Goal: Information Seeking & Learning: Find specific fact

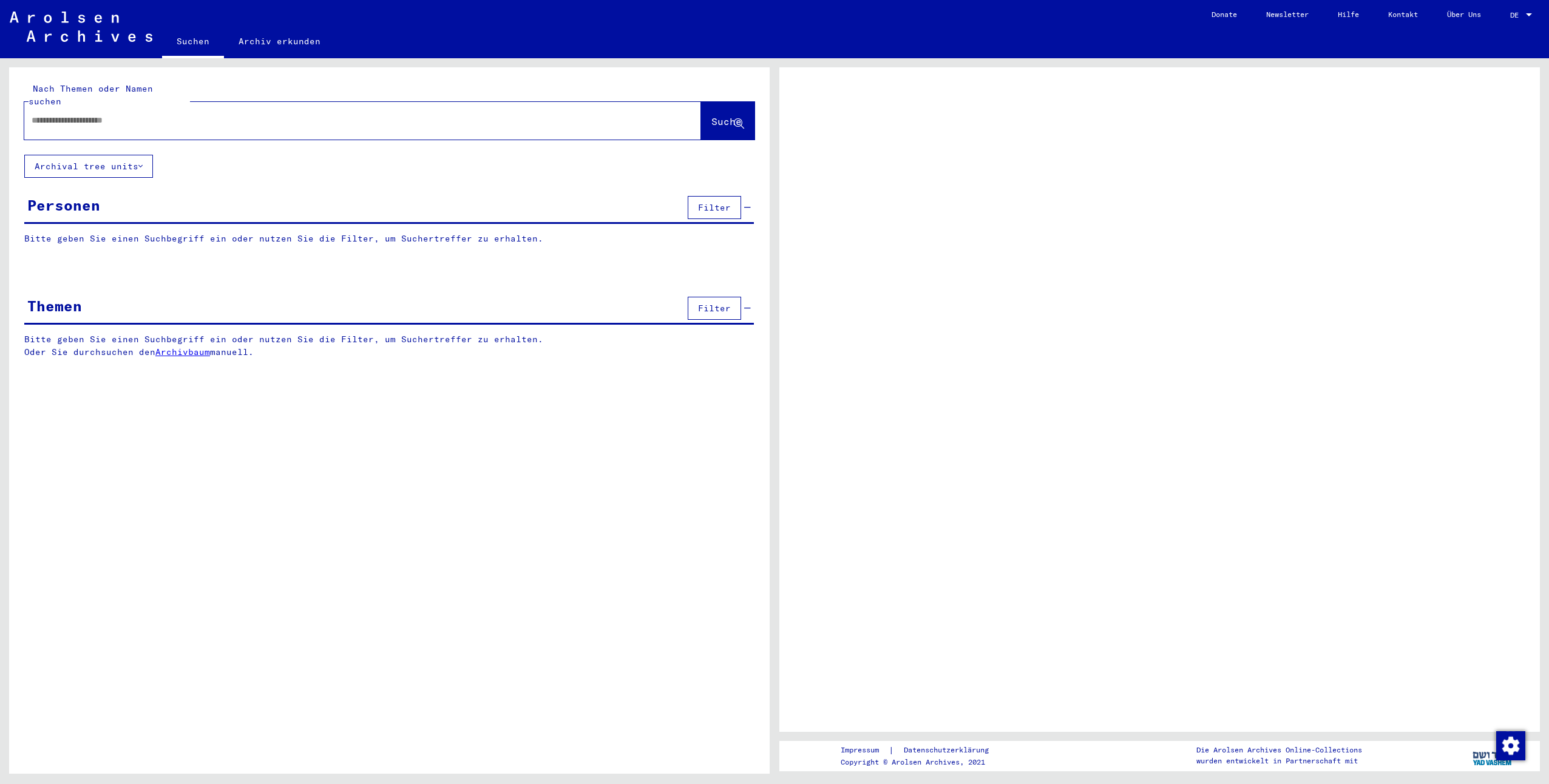
click at [192, 117] on div at bounding box center [348, 120] width 647 height 28
click at [107, 114] on input "text" at bounding box center [351, 120] width 640 height 13
type input "*******"
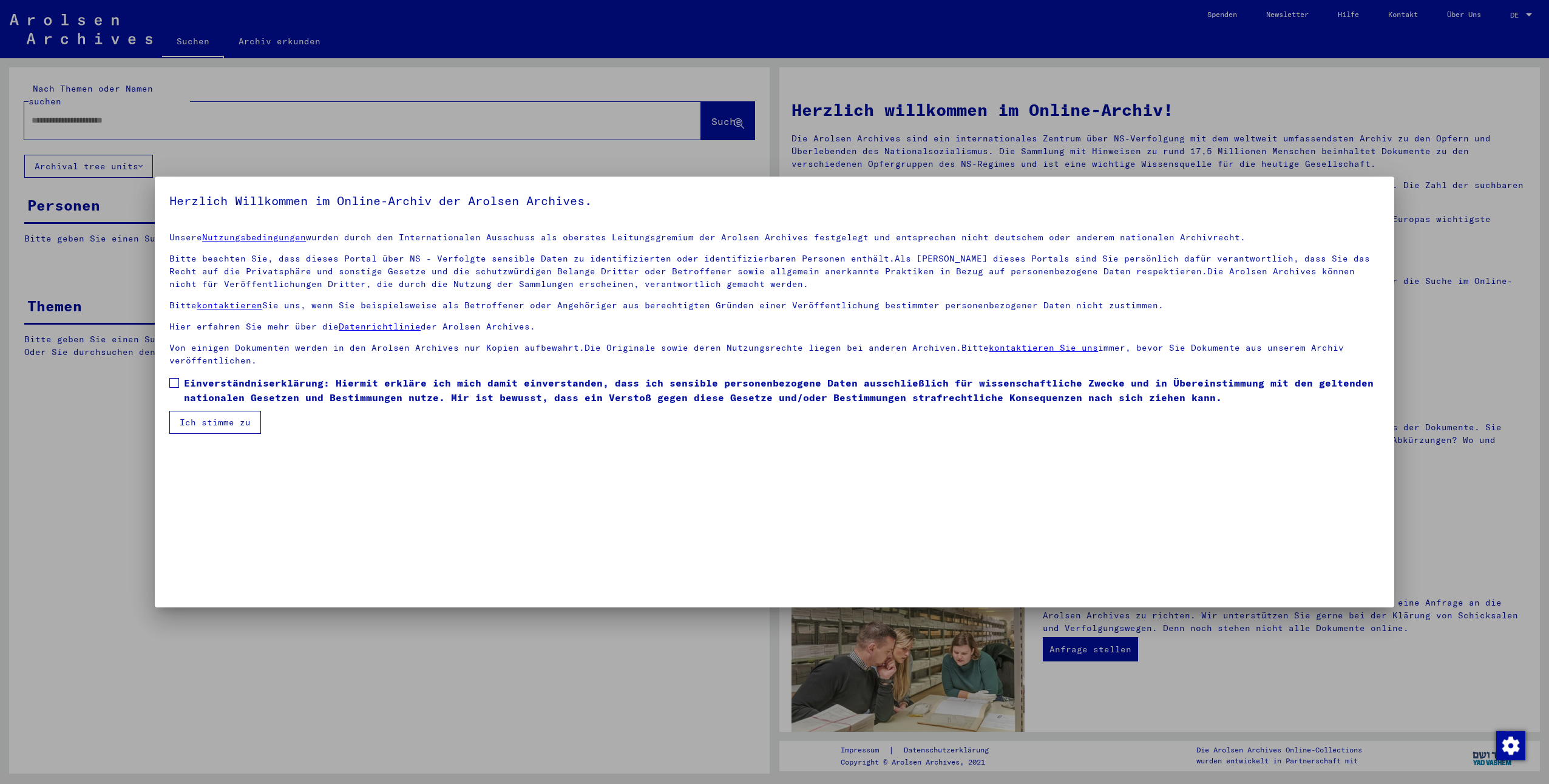
click at [235, 380] on span "Einverständniserklärung: Hiermit erkläre ich mich damit einverstanden, dass ich…" at bounding box center [782, 390] width 1196 height 29
click at [223, 423] on button "Ich stimme zu" at bounding box center [215, 422] width 91 height 23
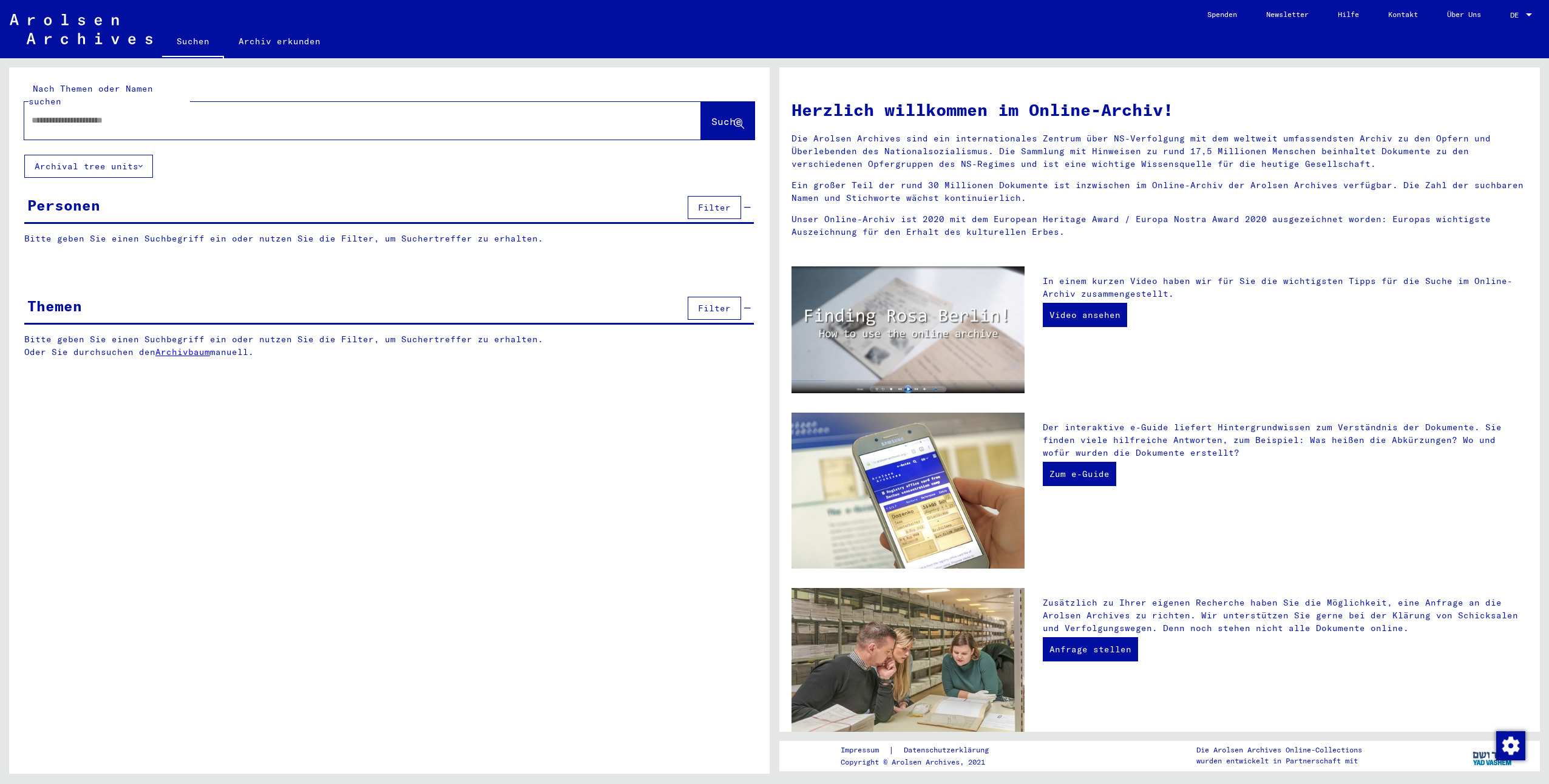
click at [85, 114] on input "text" at bounding box center [348, 120] width 633 height 13
type input "**********"
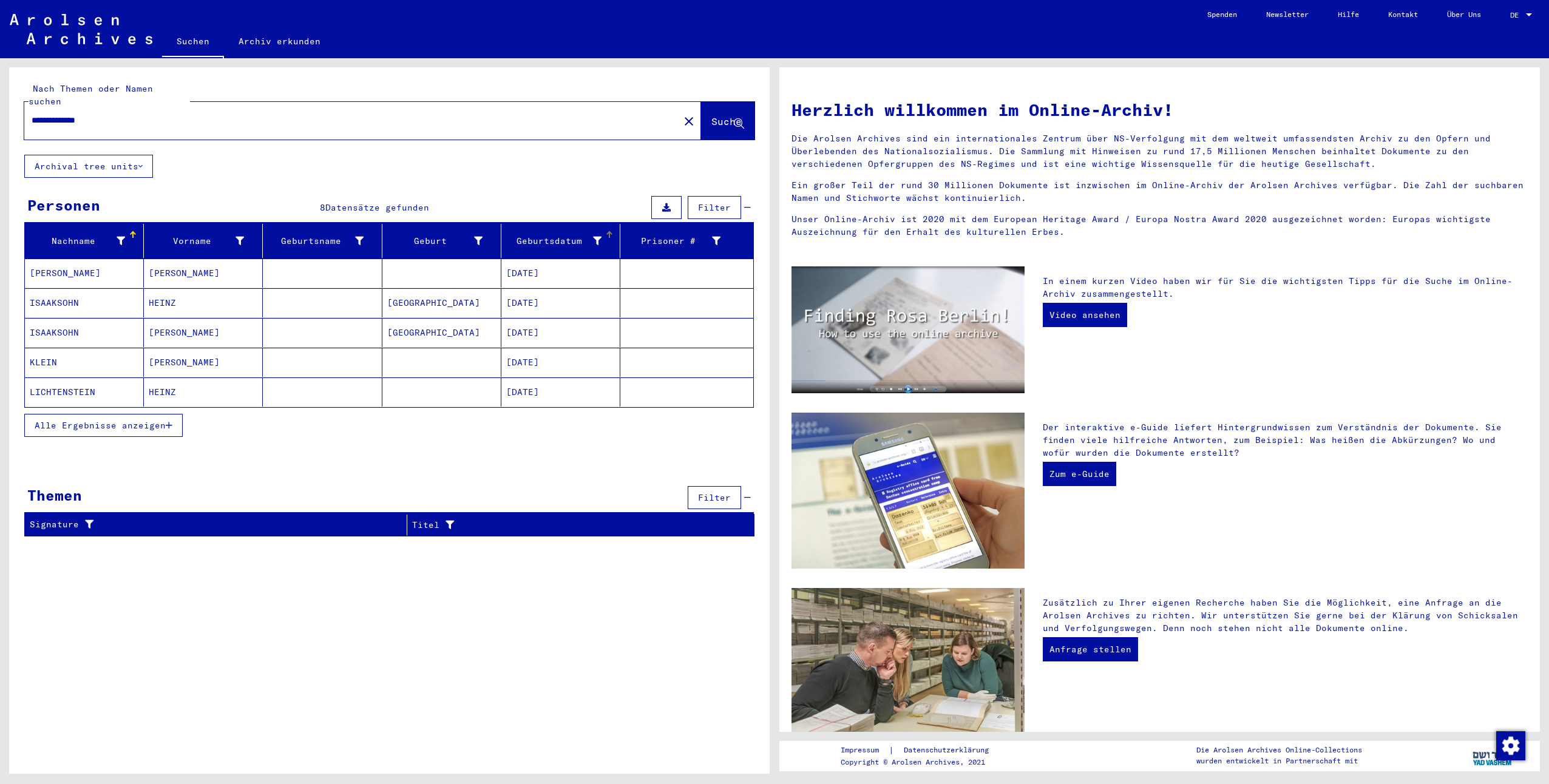
click at [595, 236] on icon at bounding box center [597, 241] width 8 height 8
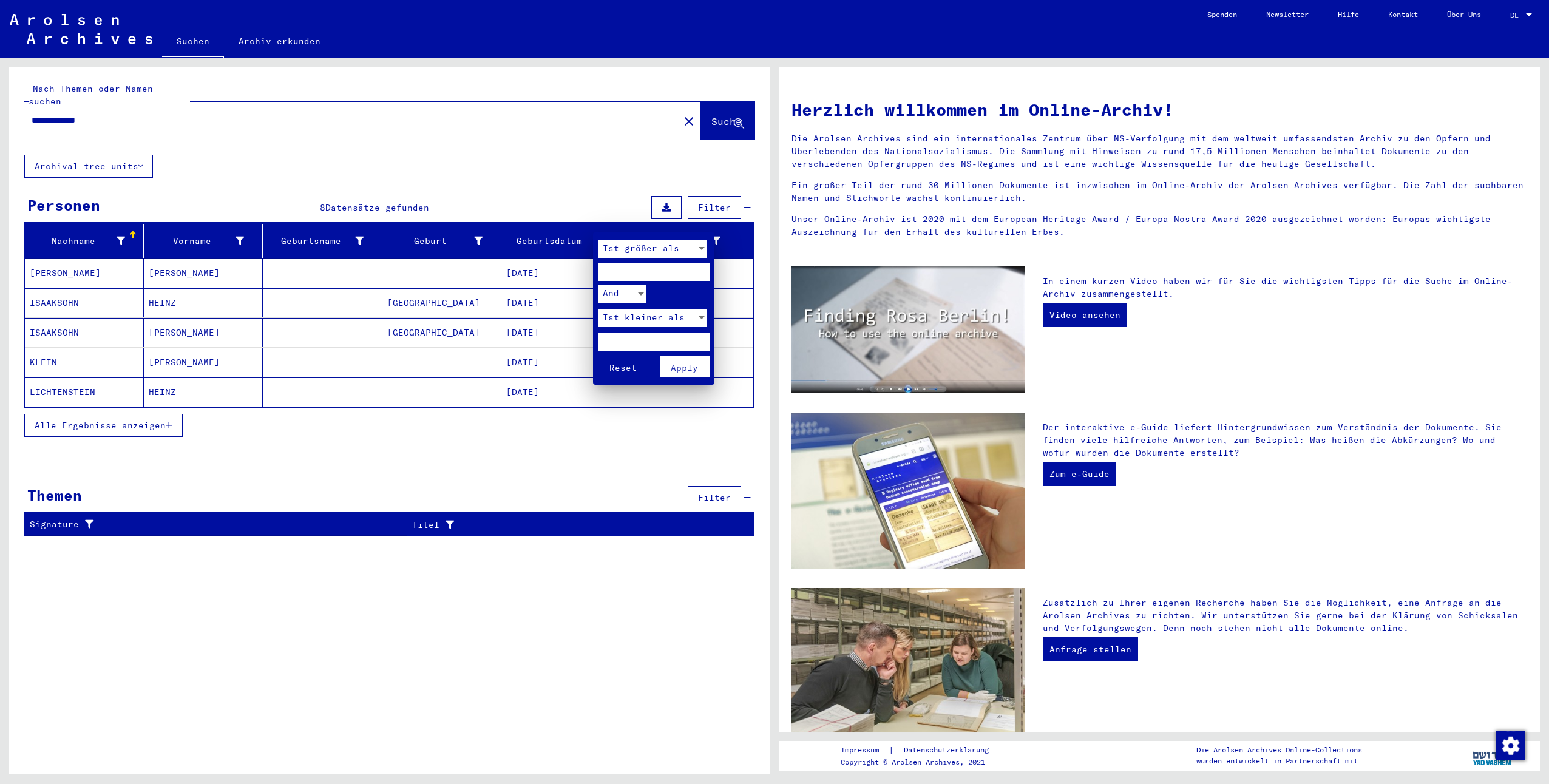
click at [559, 262] on div at bounding box center [774, 392] width 1549 height 784
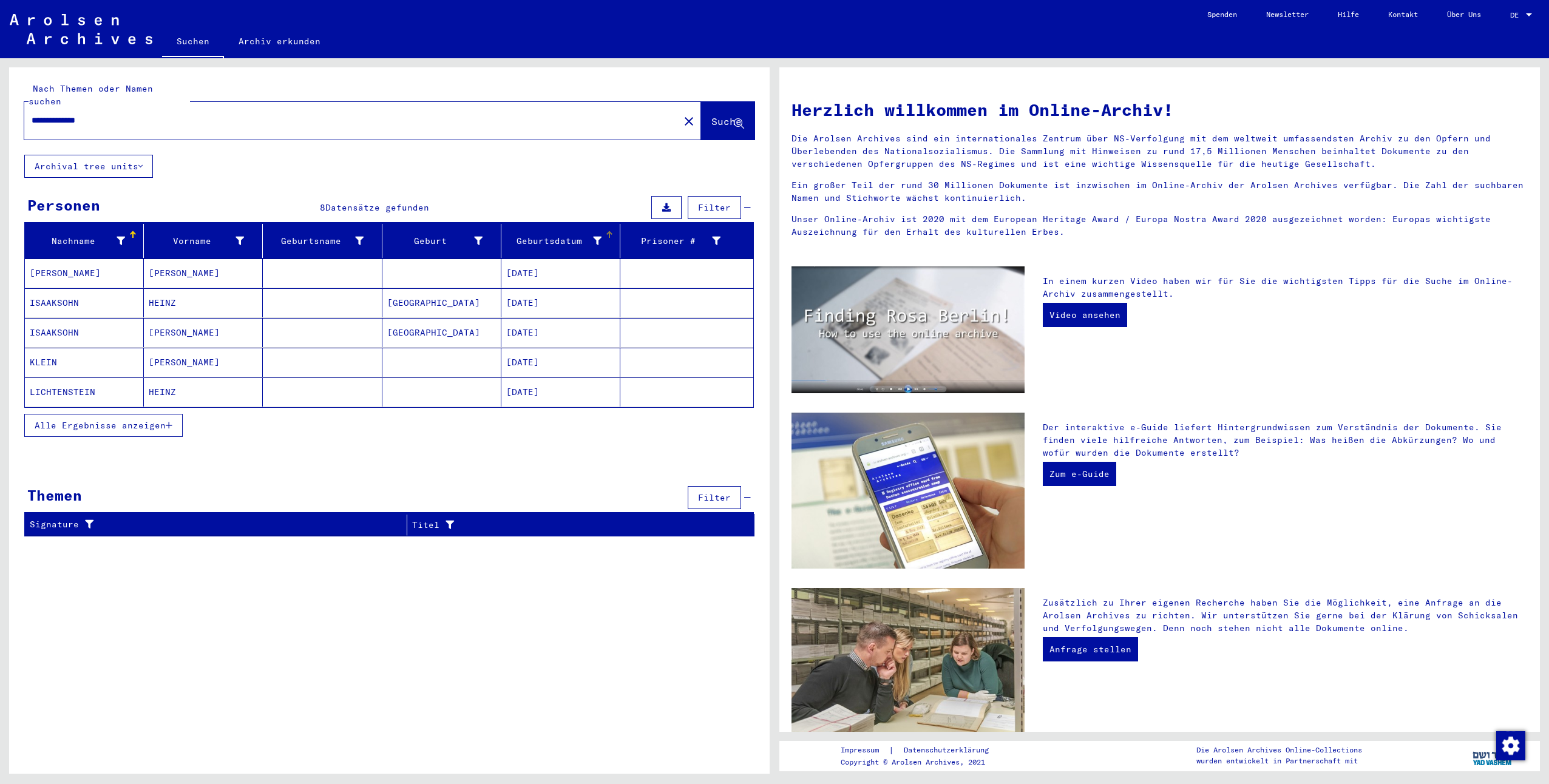
click at [609, 231] on div at bounding box center [609, 234] width 1 height 6
click at [140, 420] on span "Alle Ergebnisse anzeigen" at bounding box center [100, 425] width 131 height 11
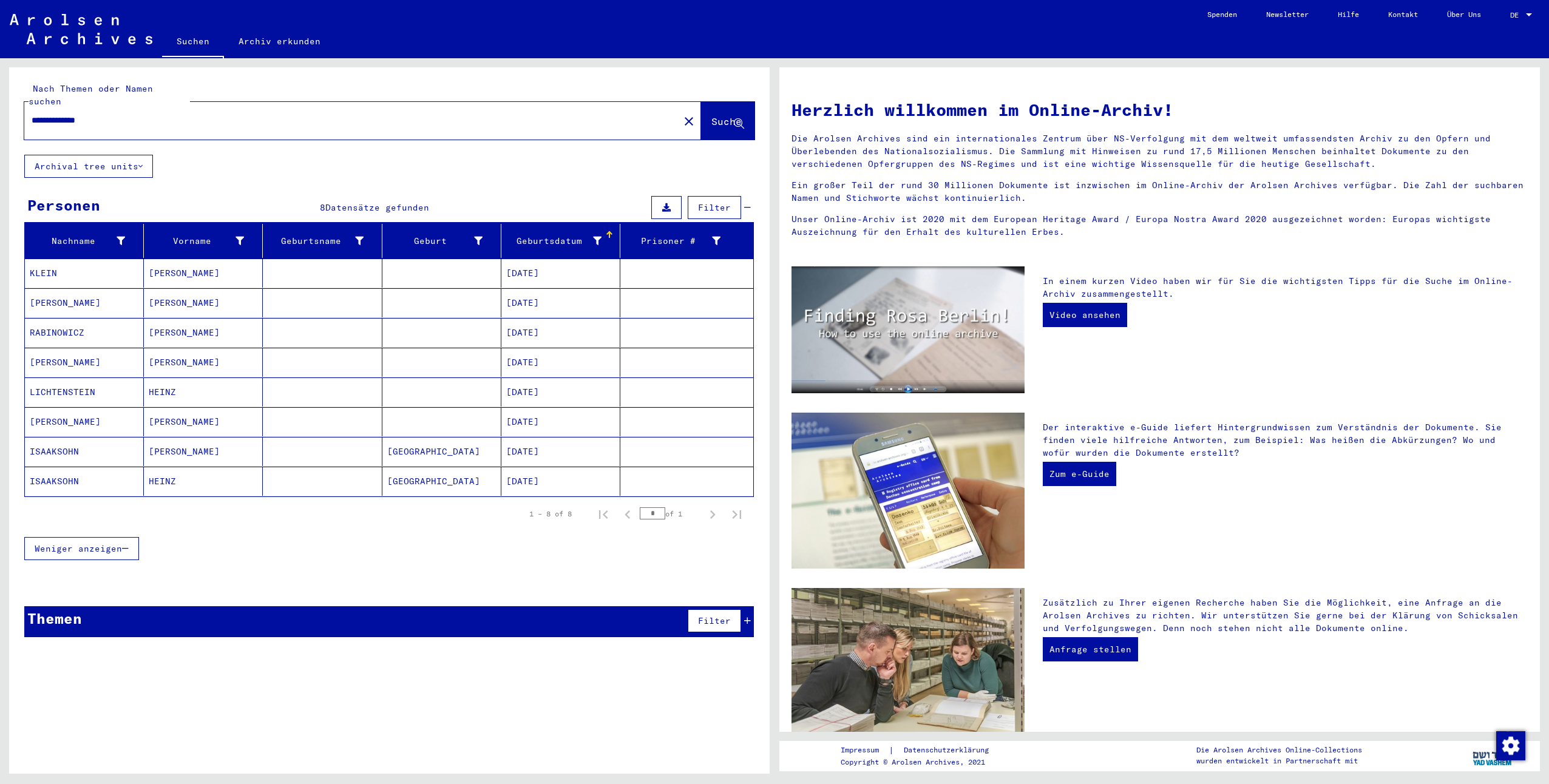
click at [518, 408] on mat-cell "[DATE]" at bounding box center [561, 422] width 119 height 29
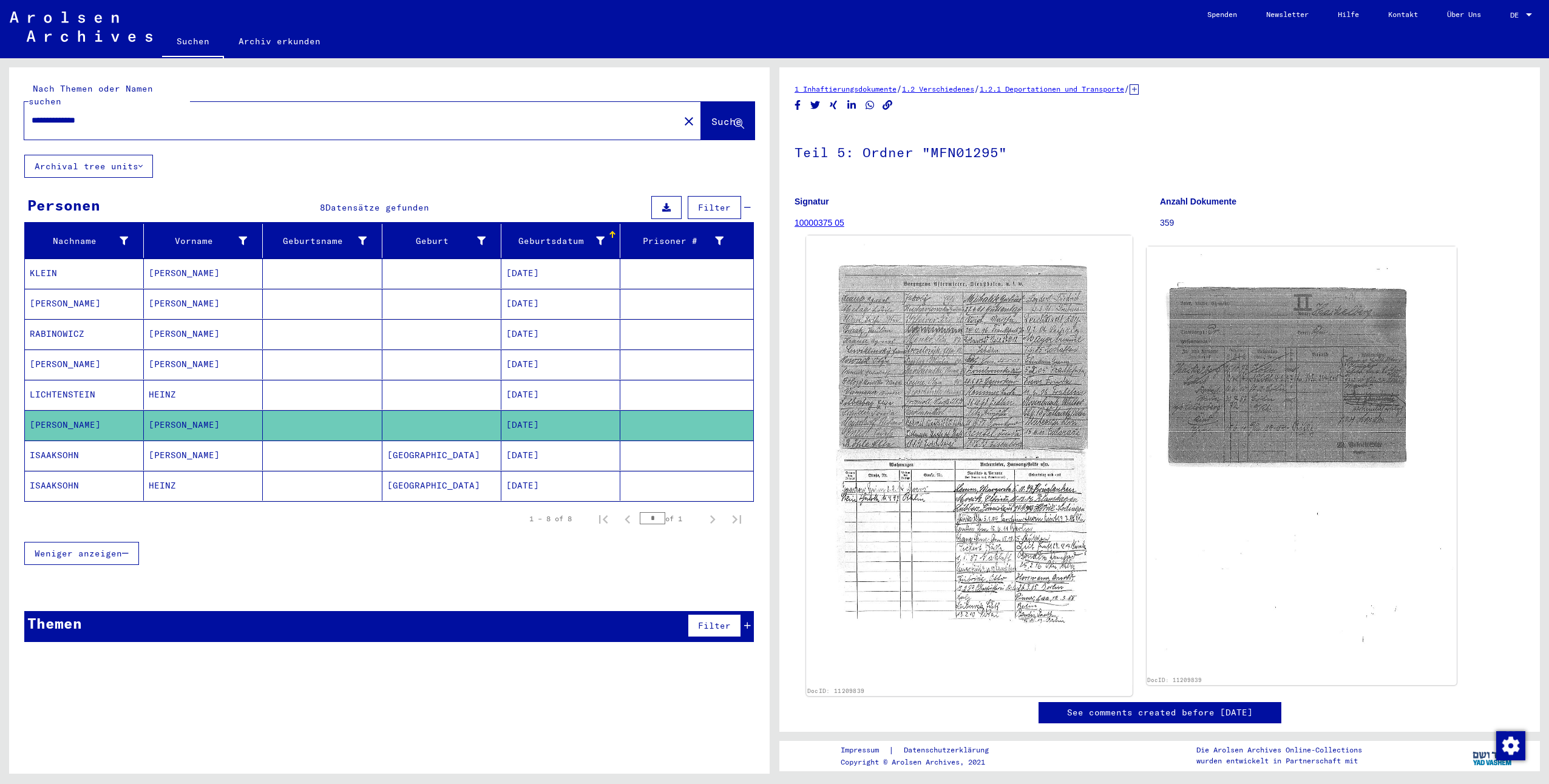
click at [993, 337] on img at bounding box center [969, 460] width 326 height 450
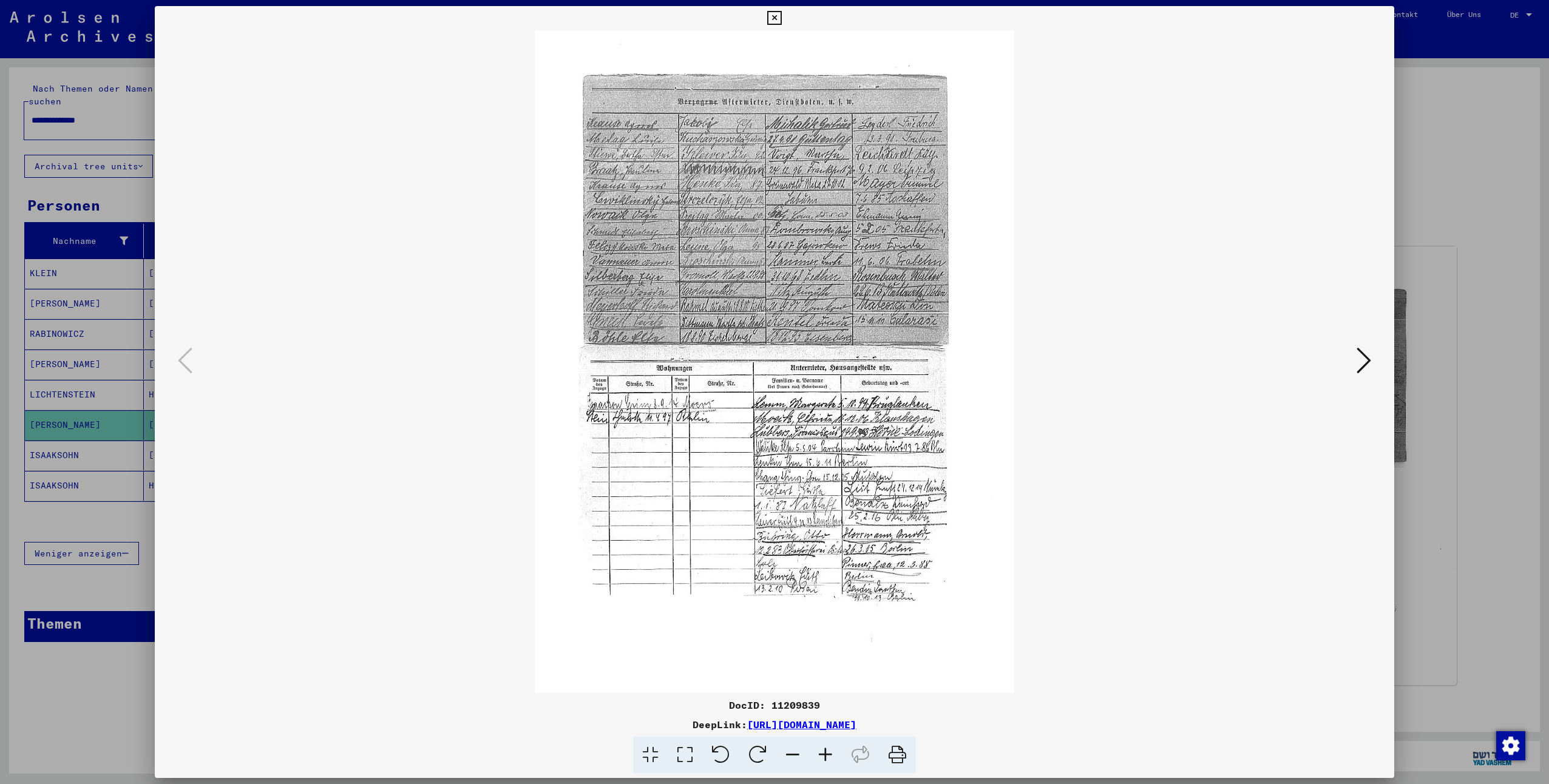
click at [1371, 362] on button at bounding box center [1364, 361] width 22 height 34
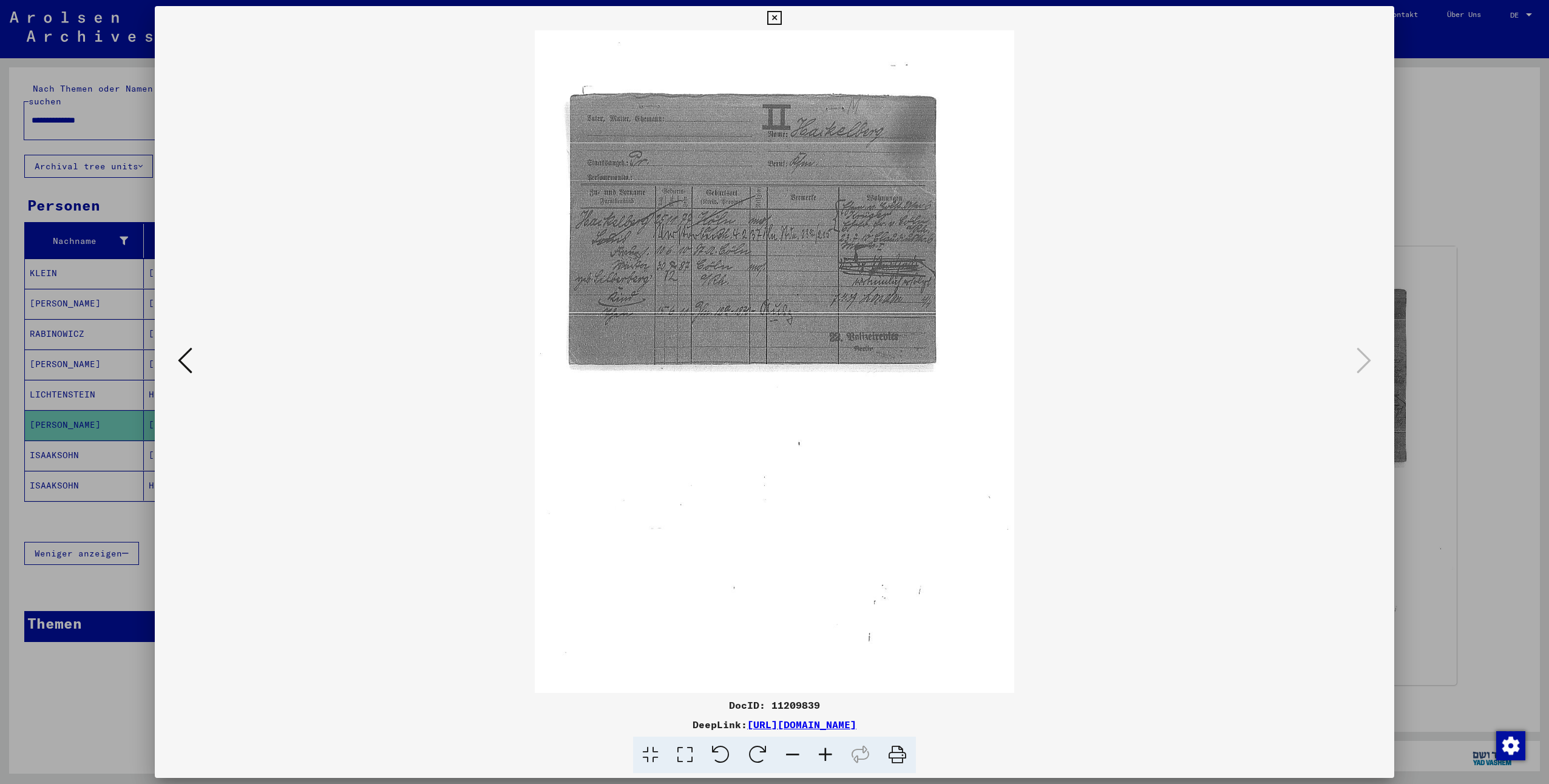
click at [826, 750] on icon at bounding box center [825, 755] width 33 height 37
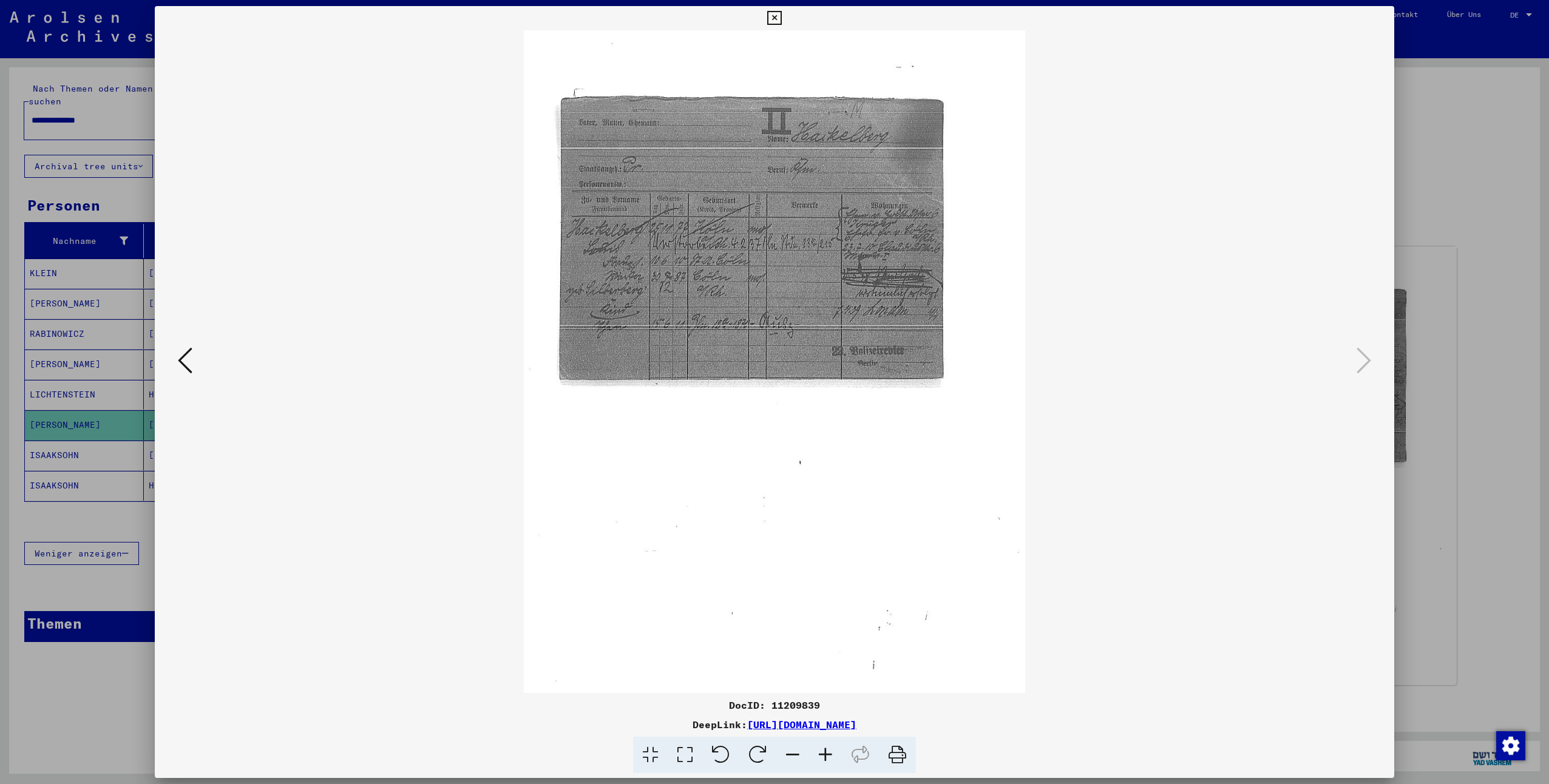
click at [826, 750] on icon at bounding box center [825, 755] width 33 height 37
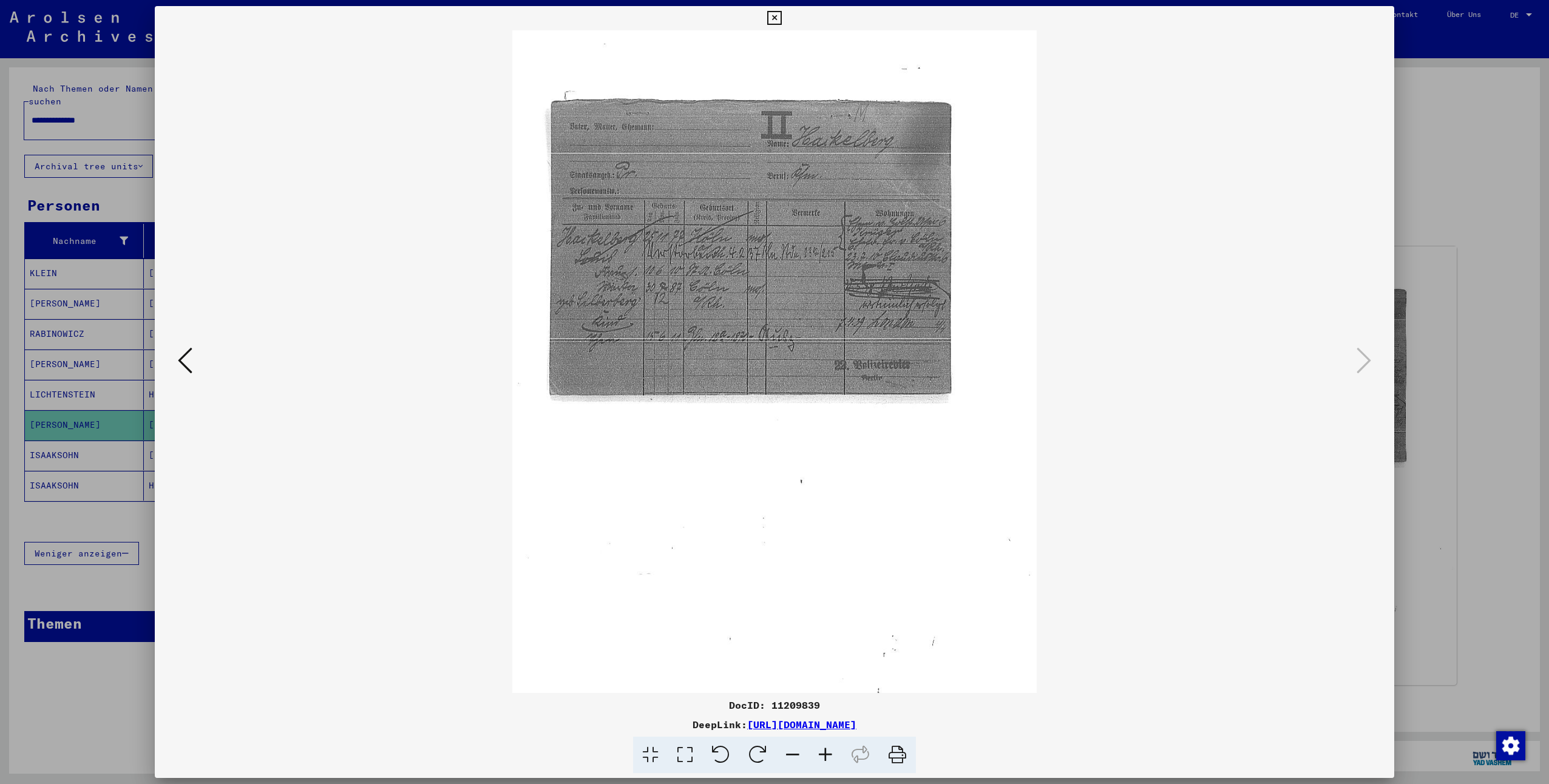
click at [826, 750] on icon at bounding box center [825, 755] width 33 height 37
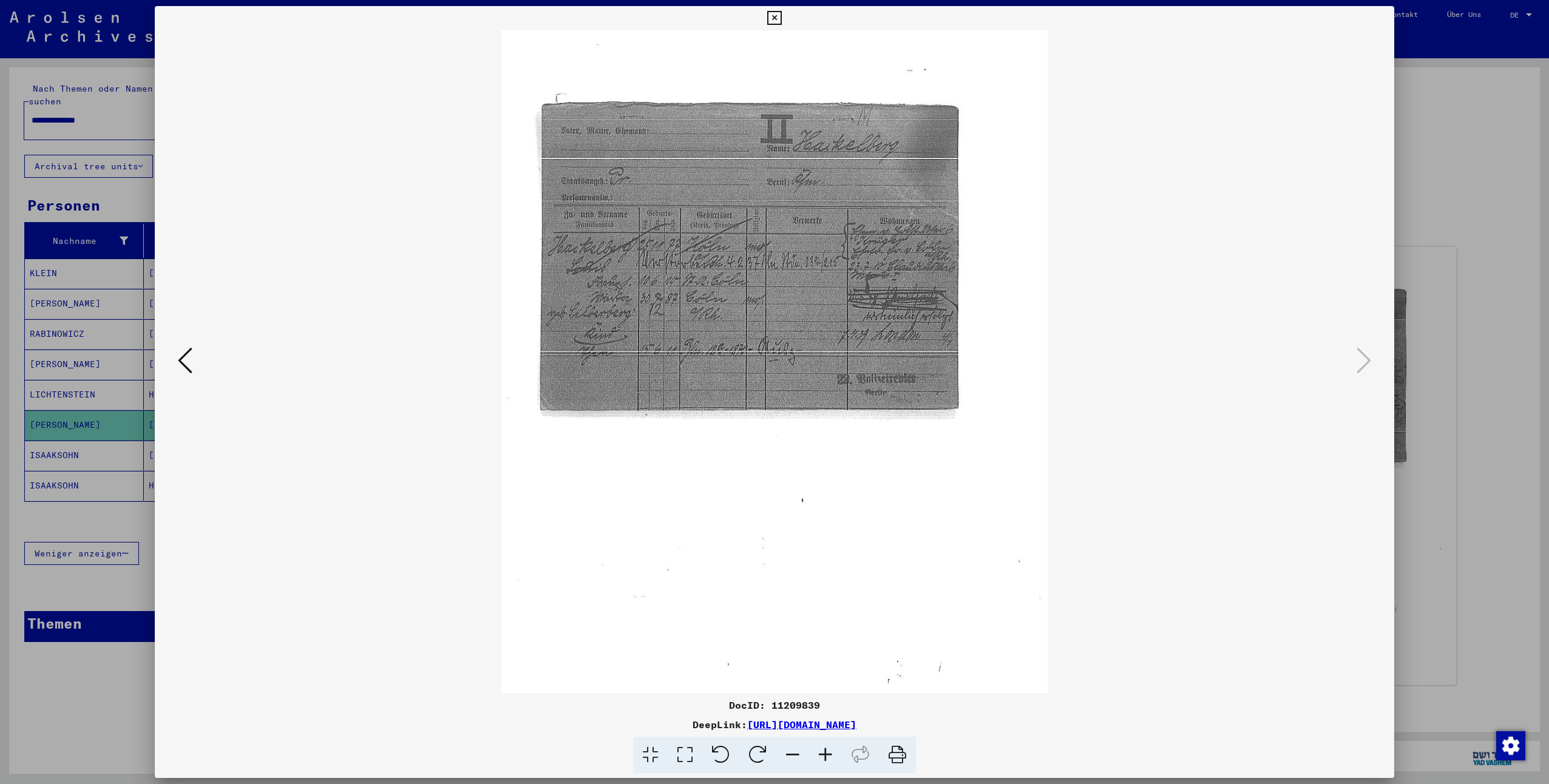
click at [826, 750] on icon at bounding box center [825, 755] width 33 height 37
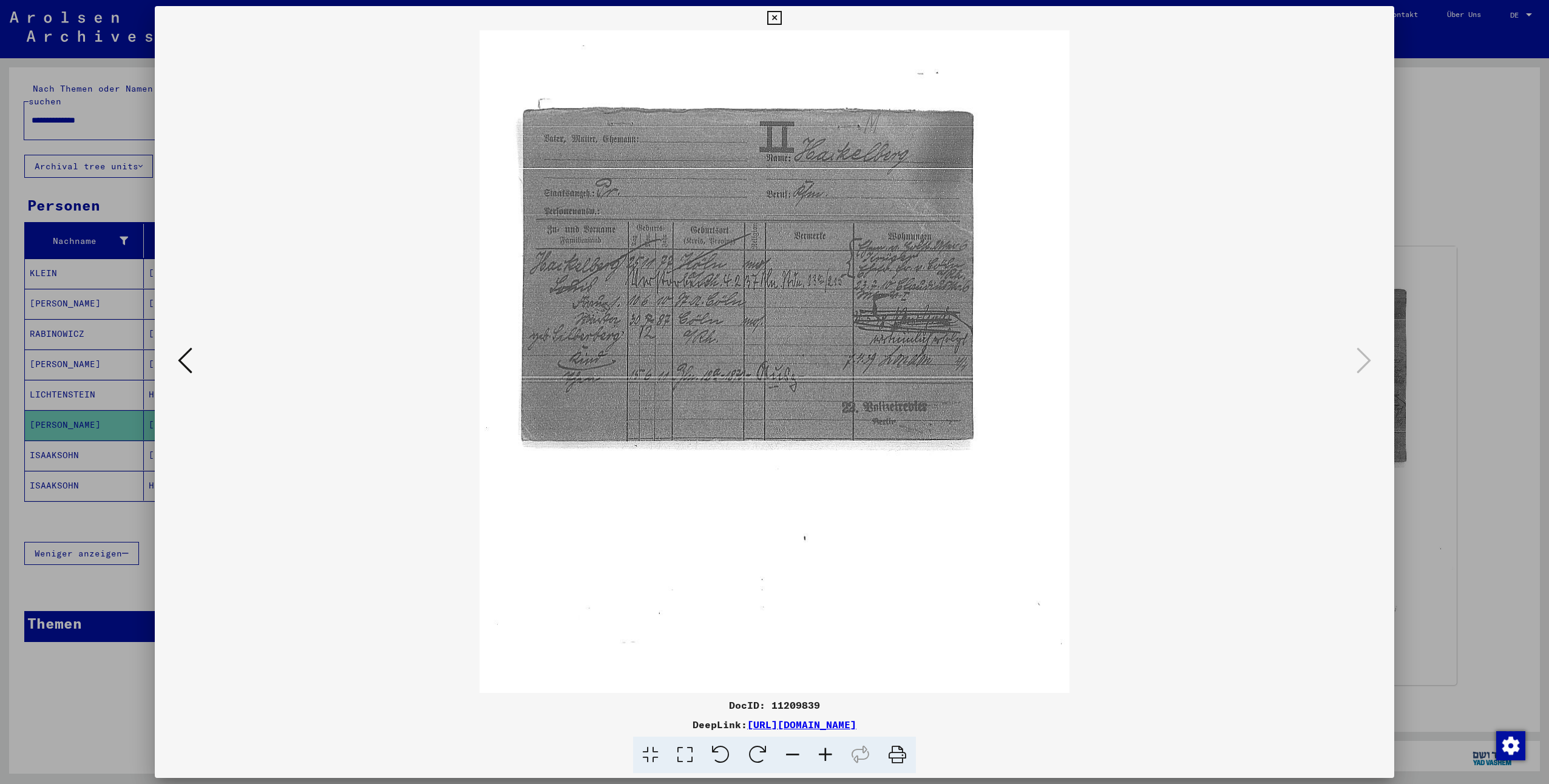
click at [826, 750] on icon at bounding box center [825, 755] width 33 height 37
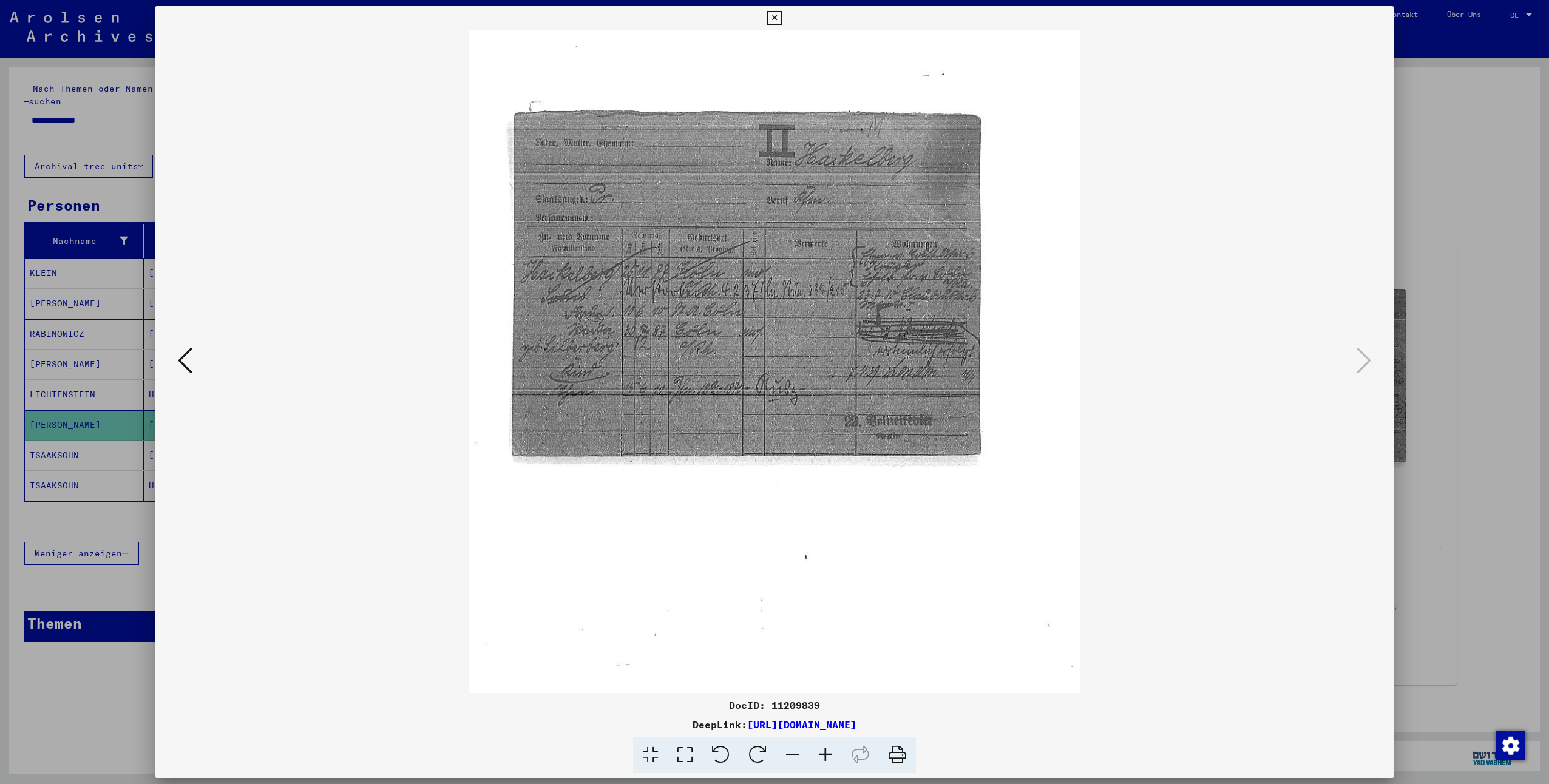
click at [826, 750] on icon at bounding box center [825, 755] width 33 height 37
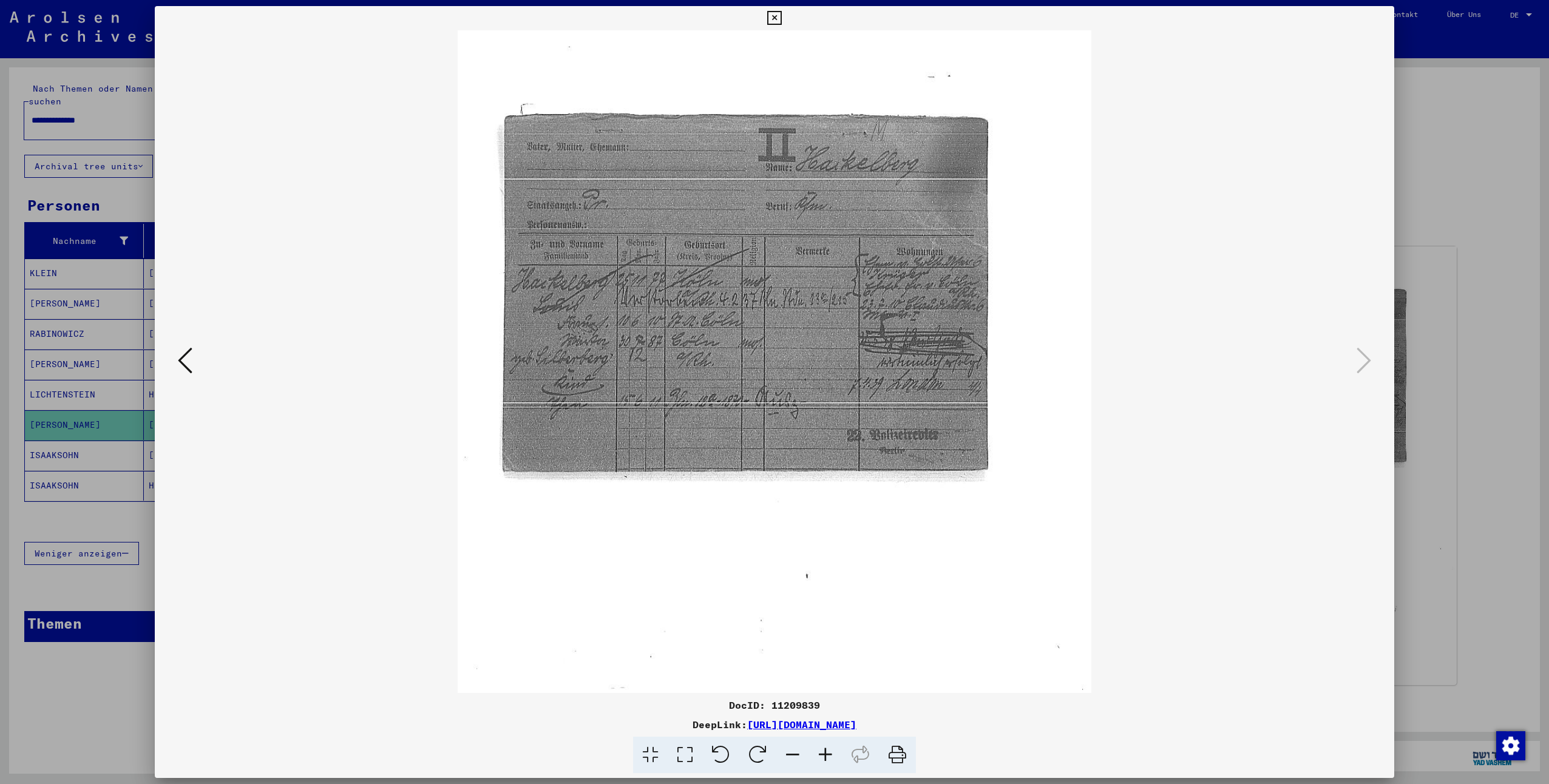
click at [826, 750] on icon at bounding box center [825, 755] width 33 height 37
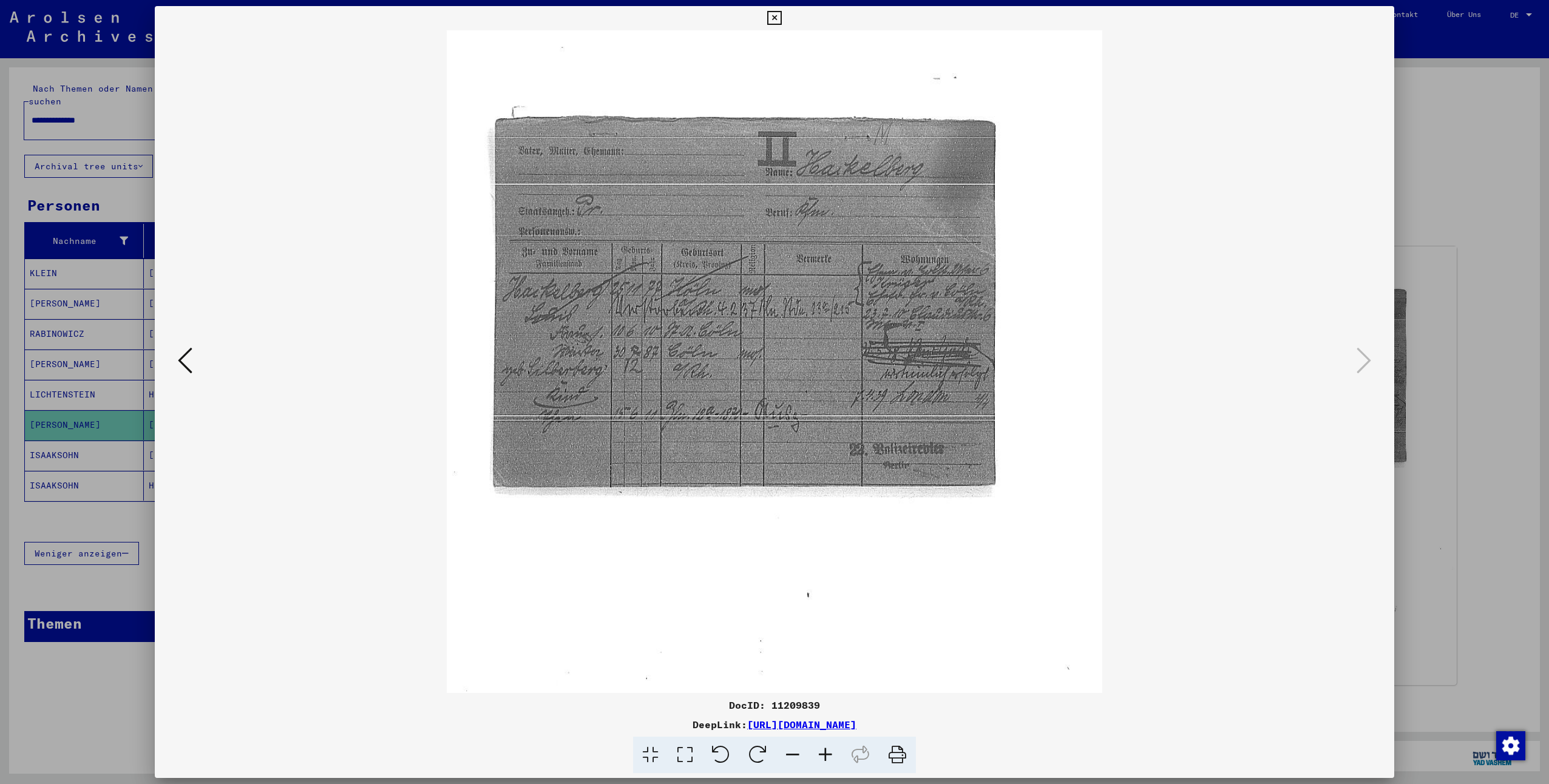
click at [826, 750] on icon at bounding box center [825, 755] width 33 height 37
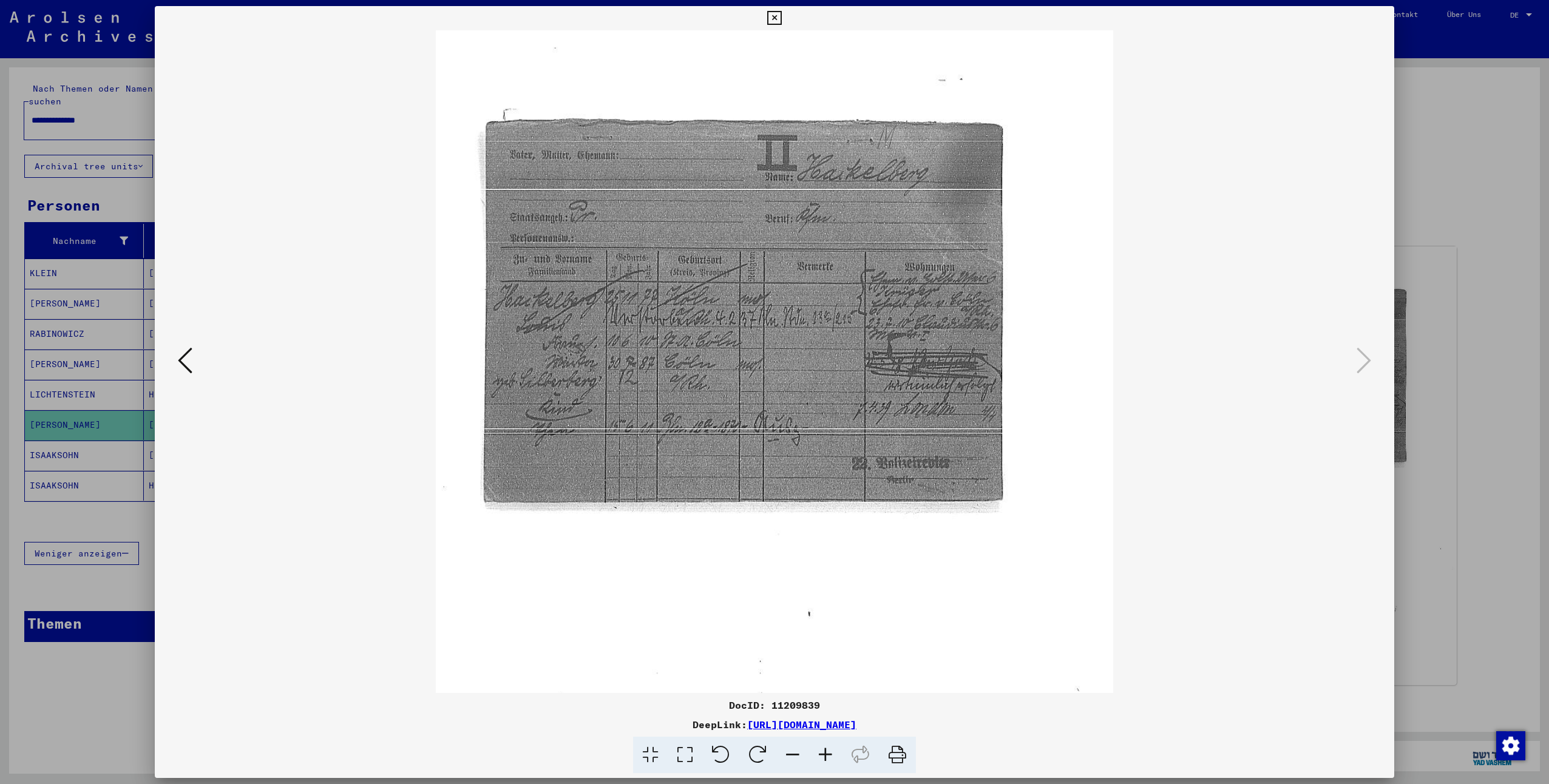
click at [826, 750] on icon at bounding box center [825, 755] width 33 height 37
click at [188, 363] on icon at bounding box center [185, 360] width 14 height 29
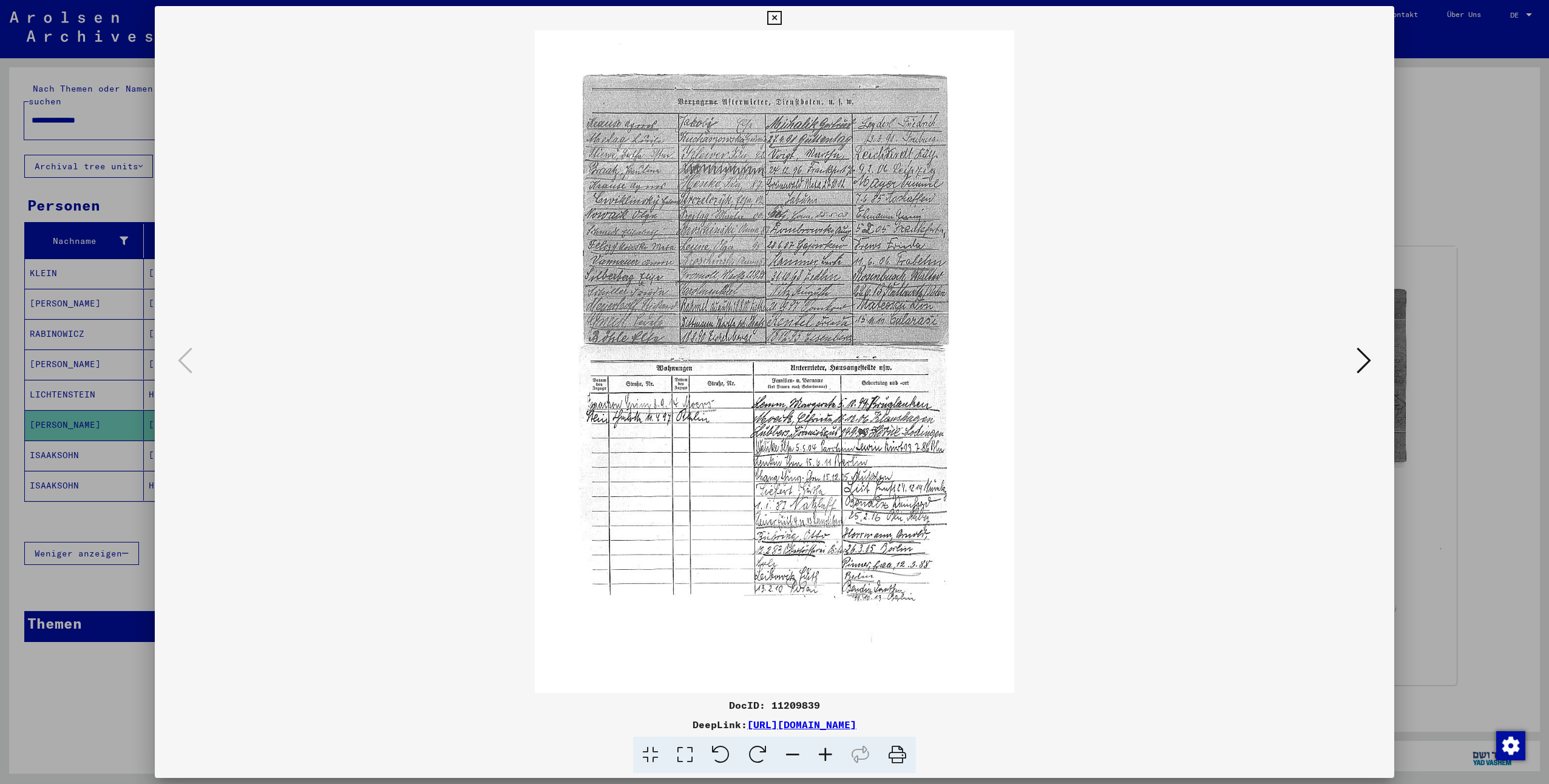
click at [822, 754] on icon at bounding box center [825, 755] width 33 height 37
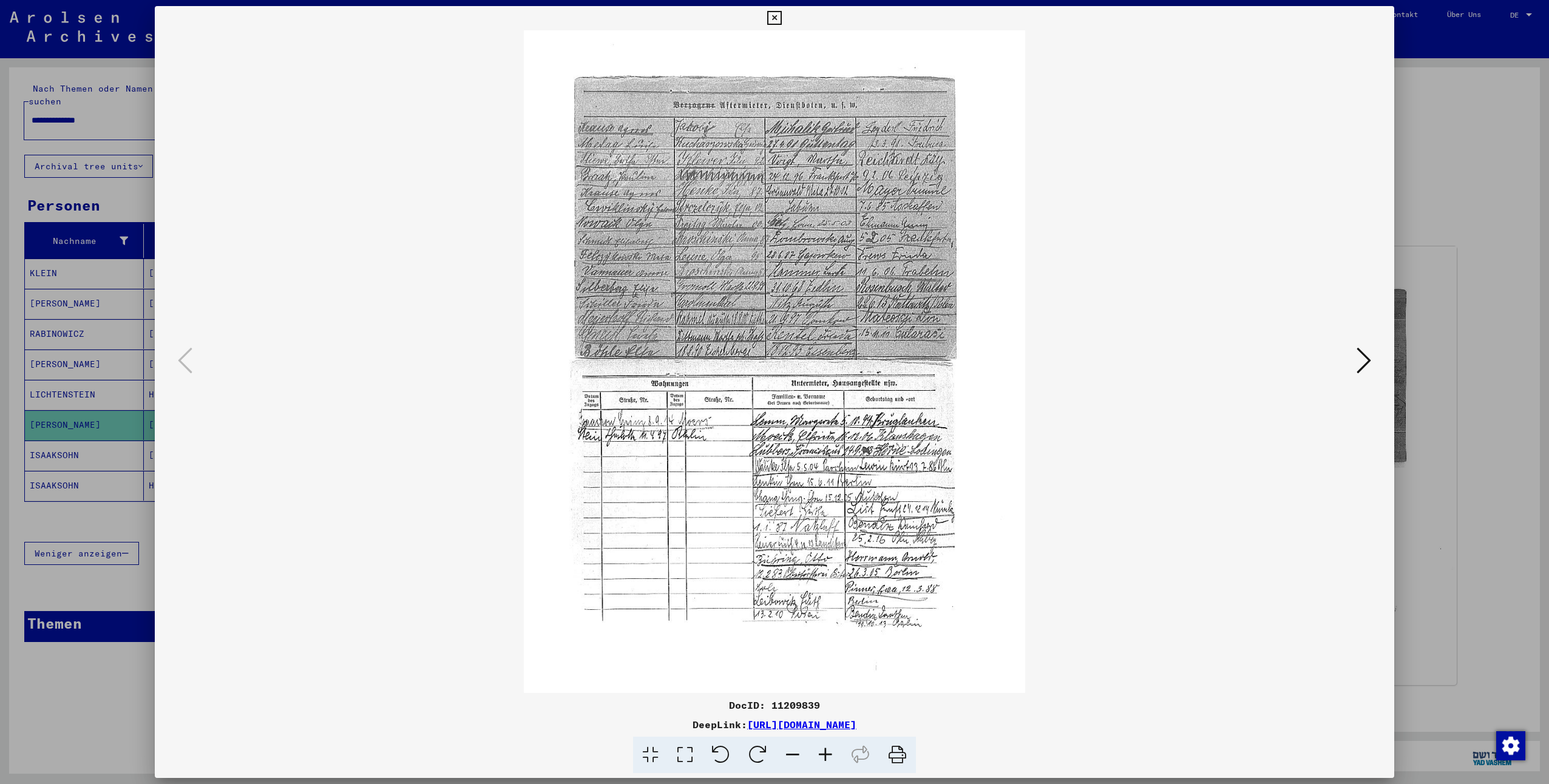
click at [822, 754] on icon at bounding box center [825, 755] width 33 height 37
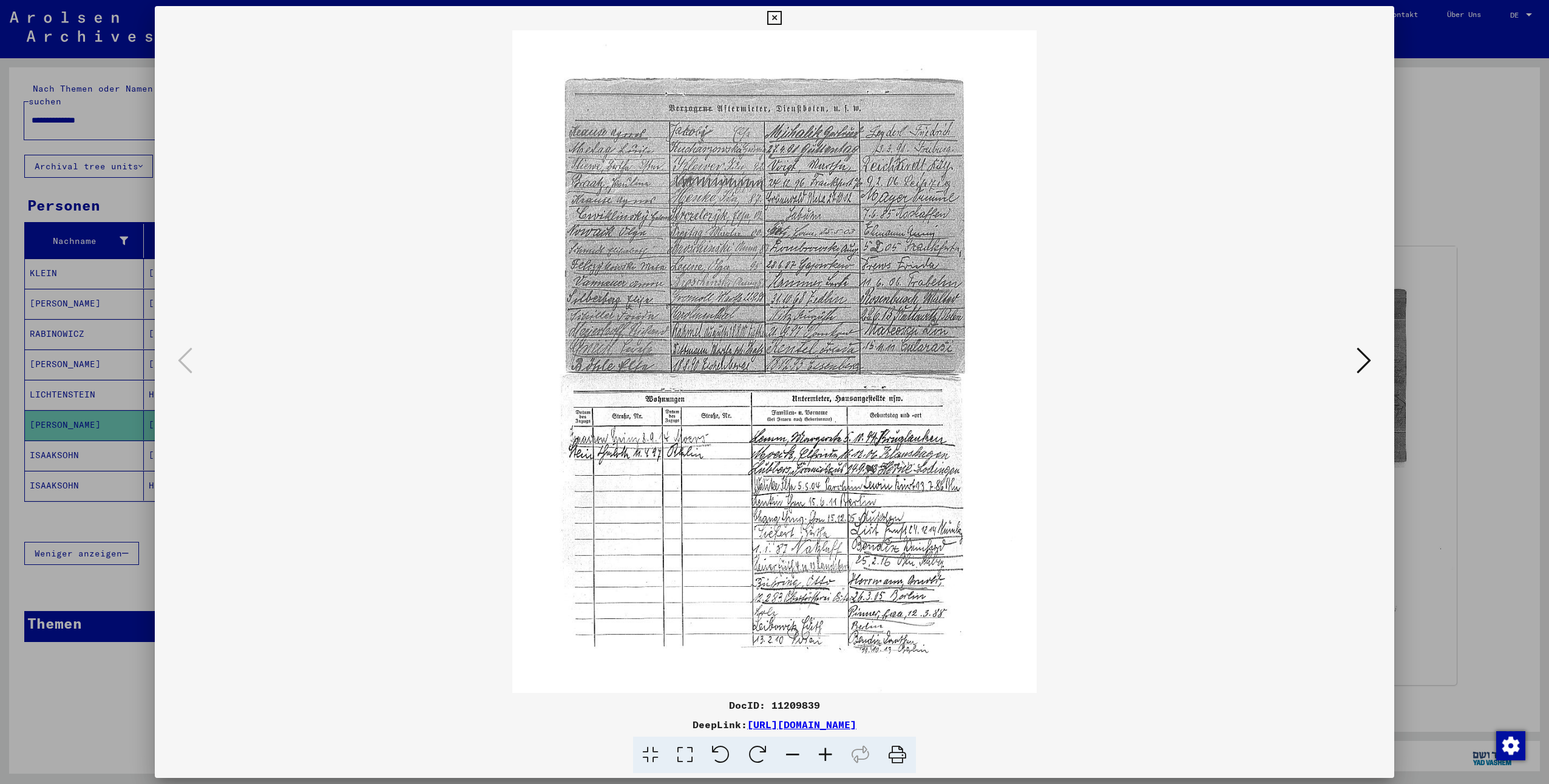
click at [822, 754] on icon at bounding box center [825, 755] width 33 height 37
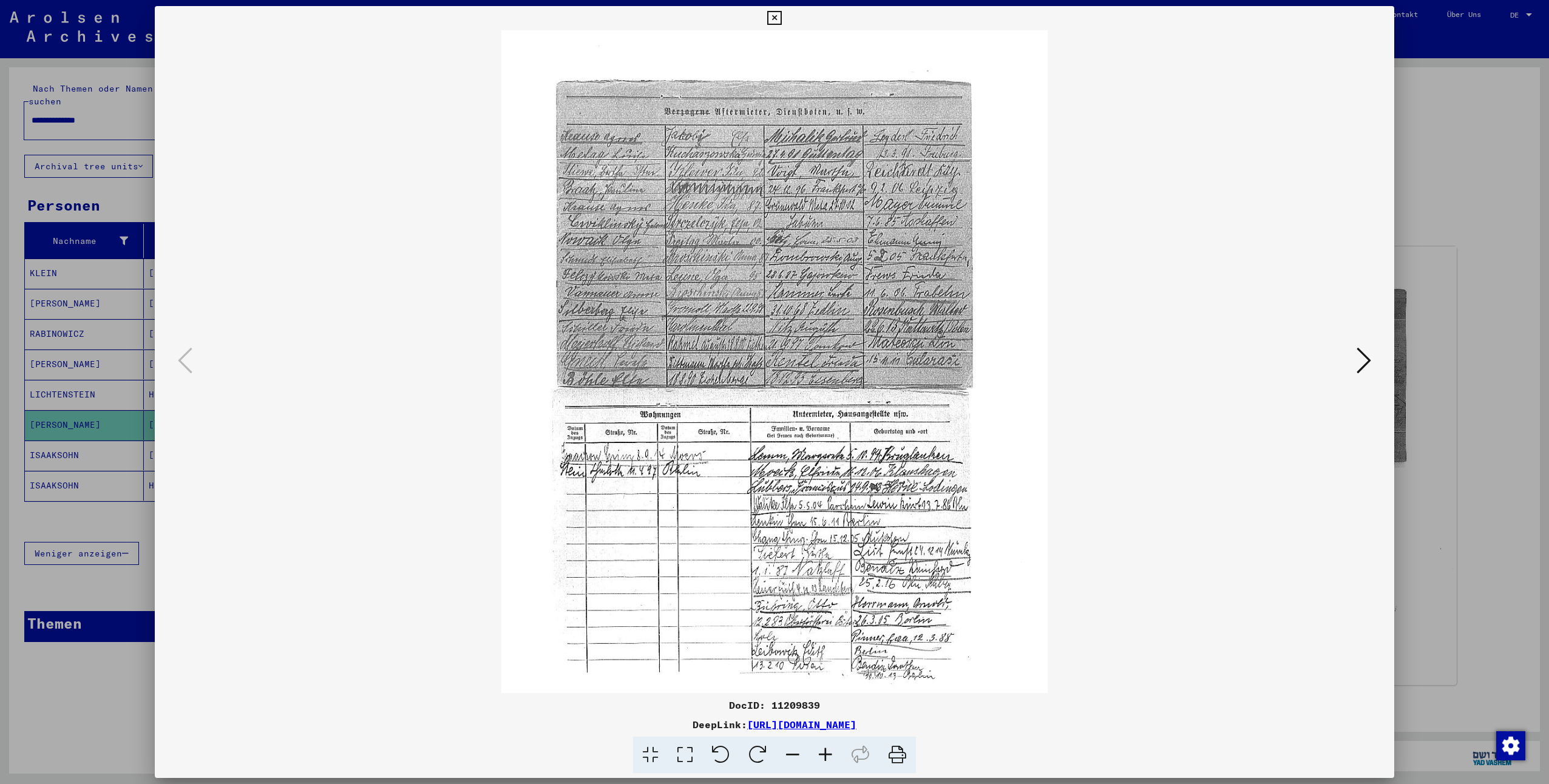
click at [822, 754] on icon at bounding box center [825, 755] width 33 height 37
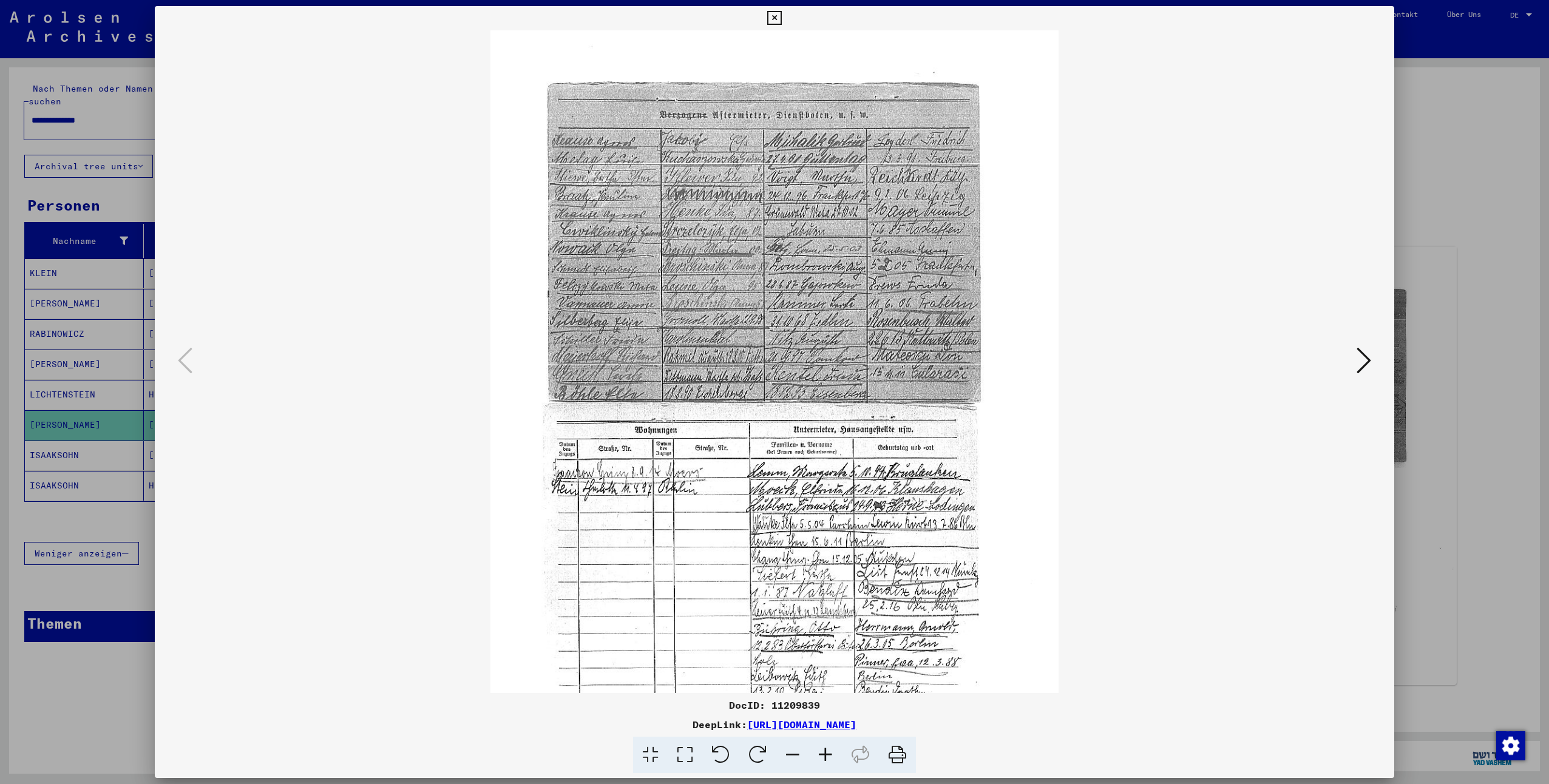
click at [822, 754] on icon at bounding box center [825, 755] width 33 height 37
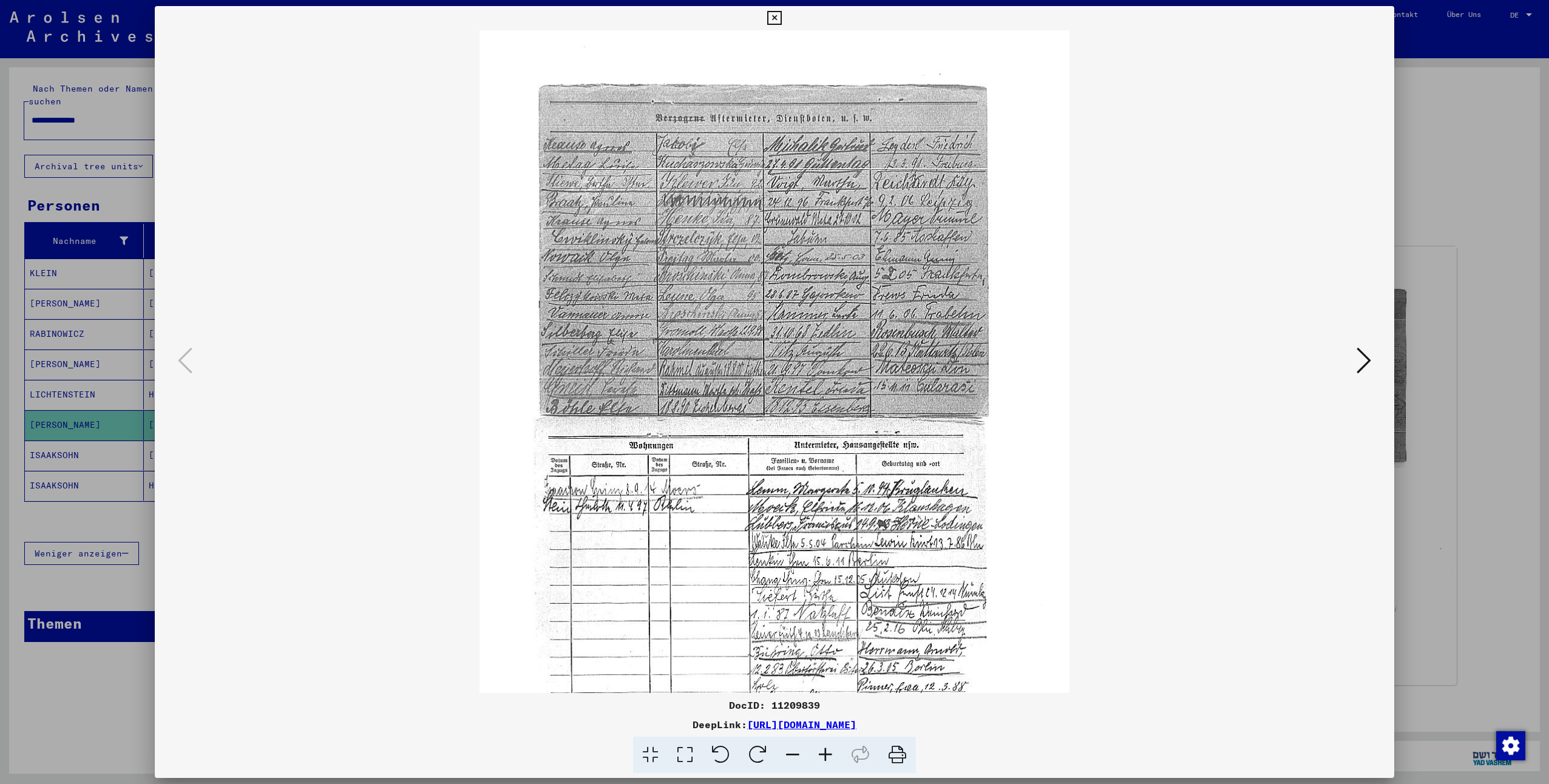
click at [822, 754] on icon at bounding box center [825, 755] width 33 height 37
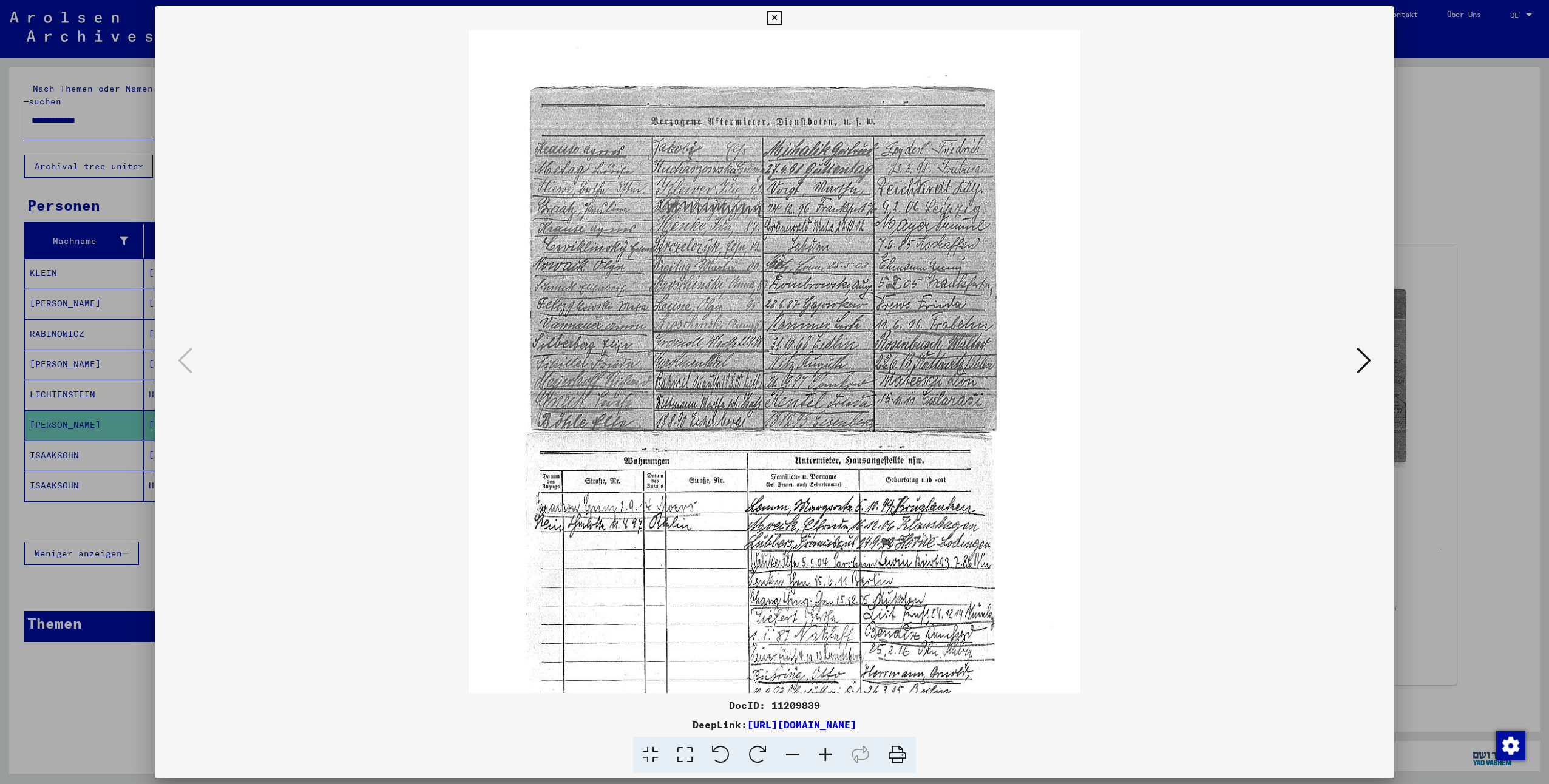
click at [822, 754] on icon at bounding box center [825, 755] width 33 height 37
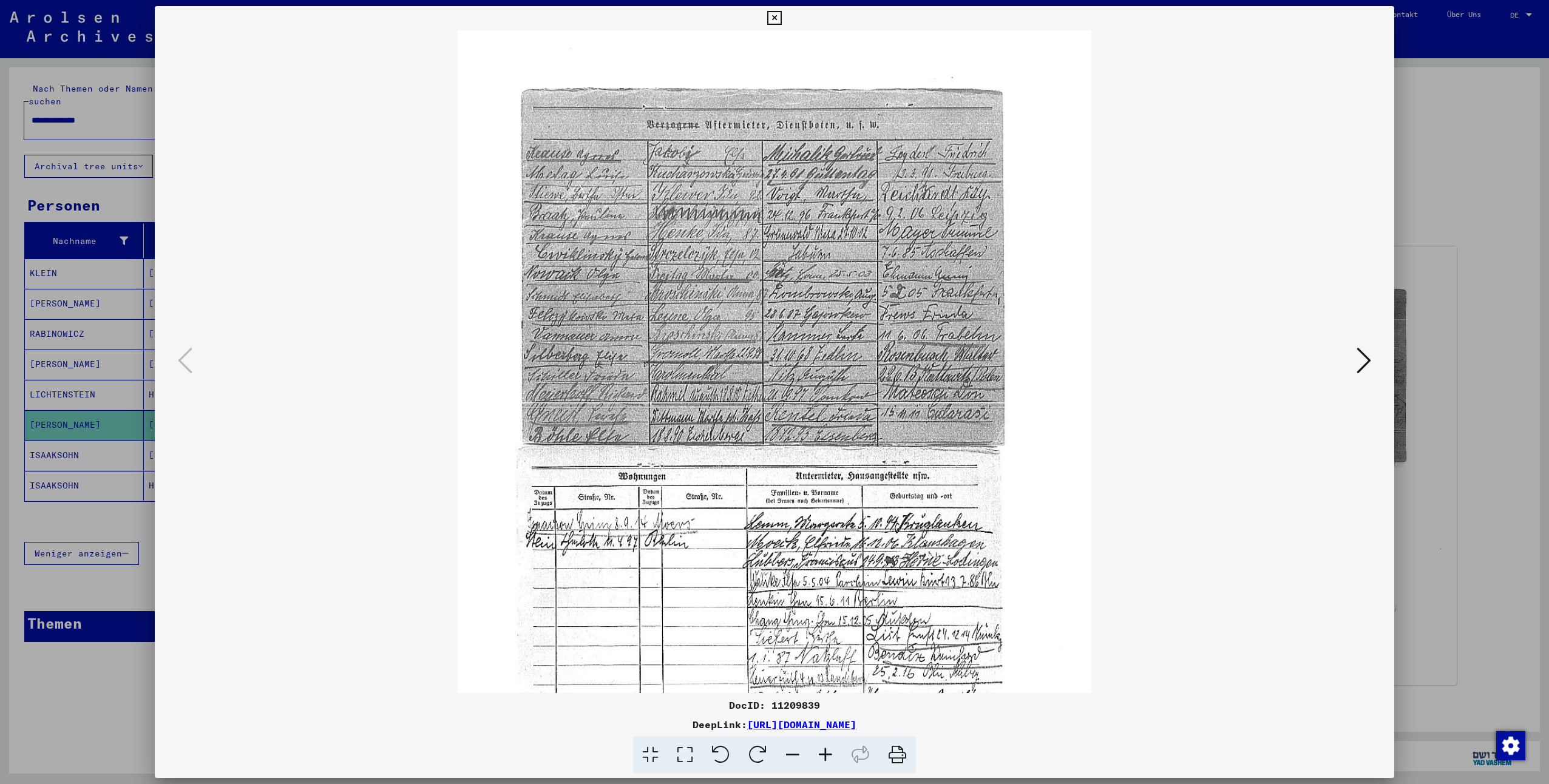
click at [822, 754] on icon at bounding box center [825, 755] width 33 height 37
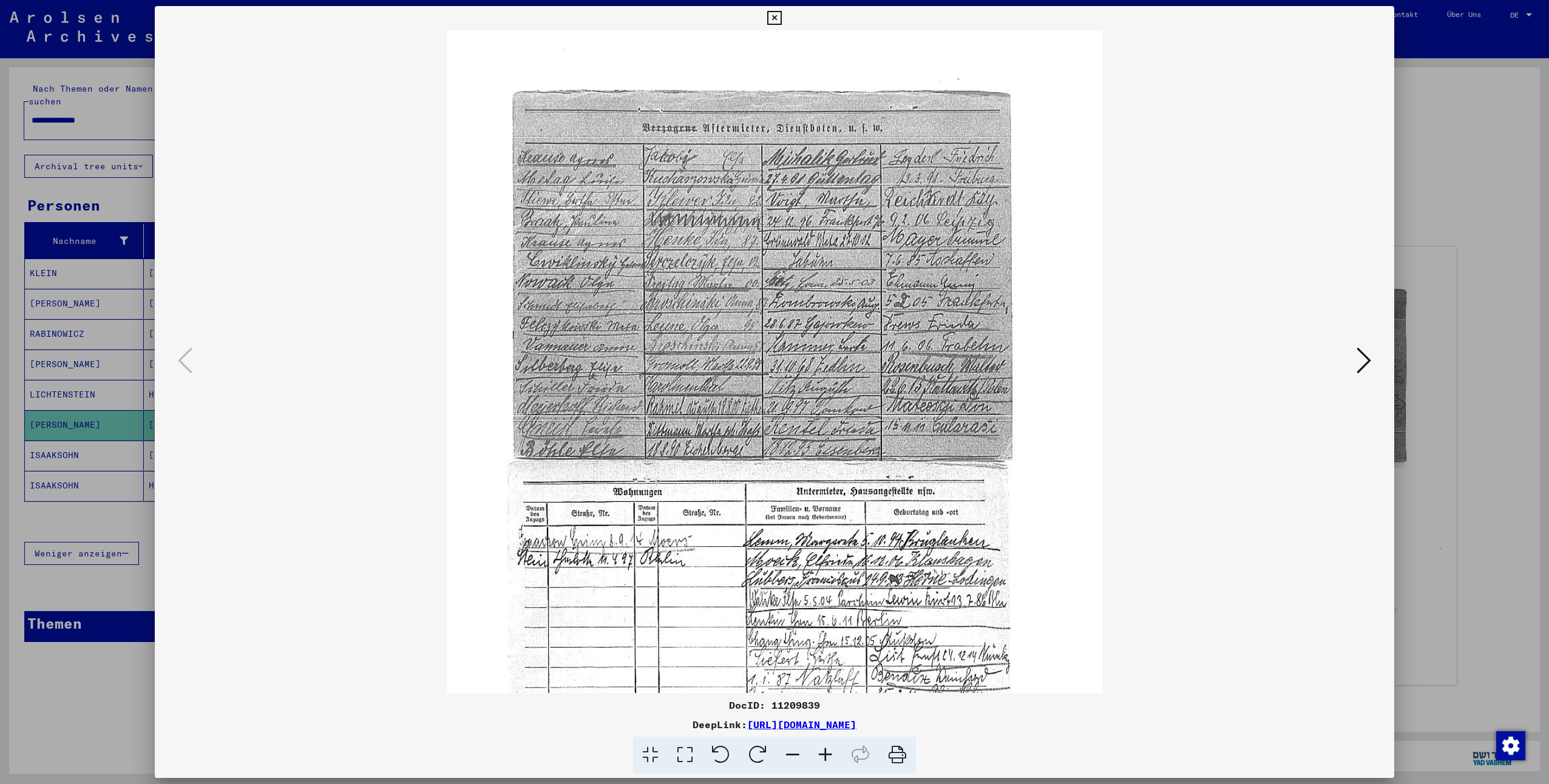
click at [822, 754] on icon at bounding box center [825, 755] width 33 height 37
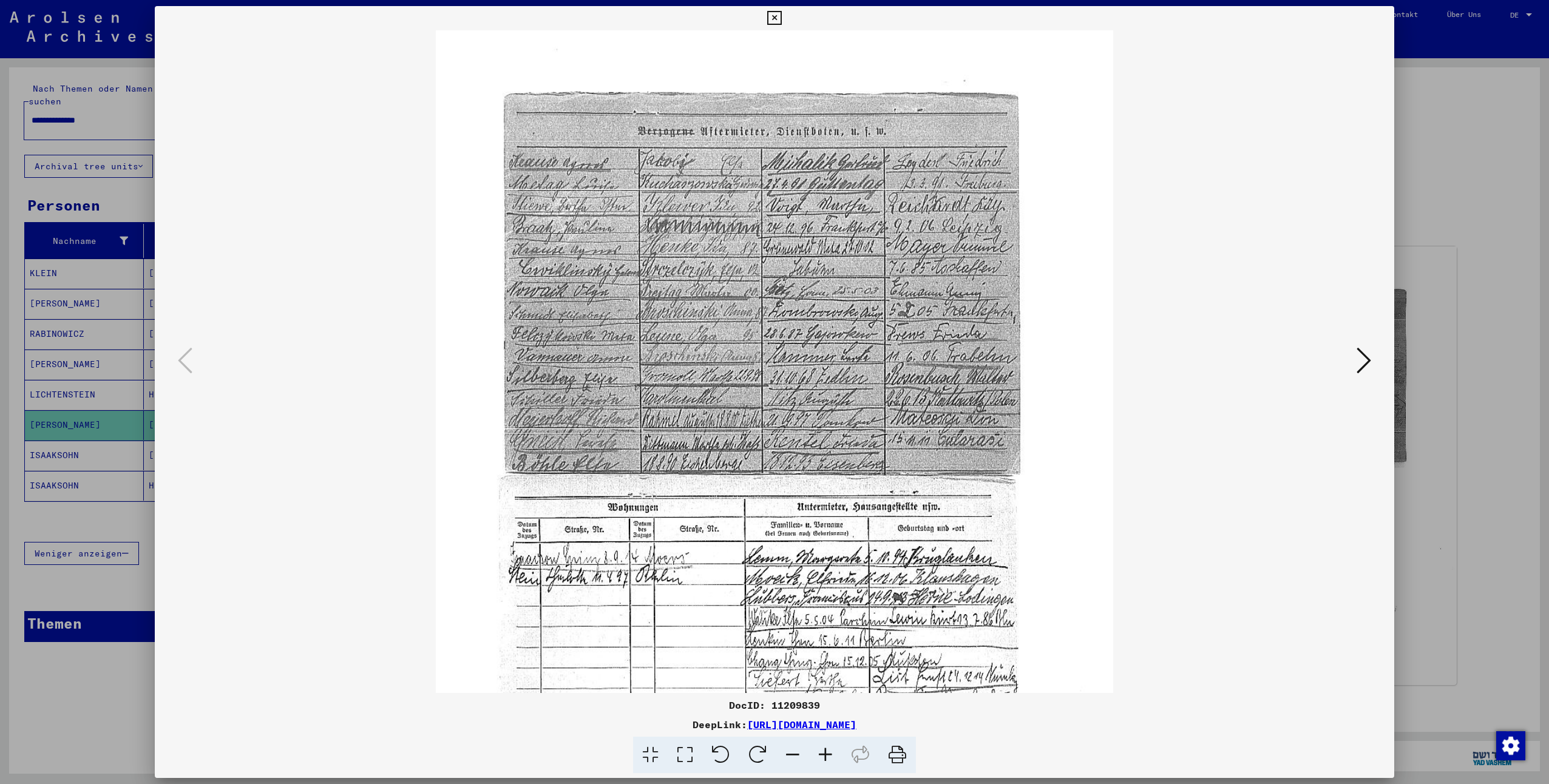
click at [822, 754] on icon at bounding box center [825, 755] width 33 height 37
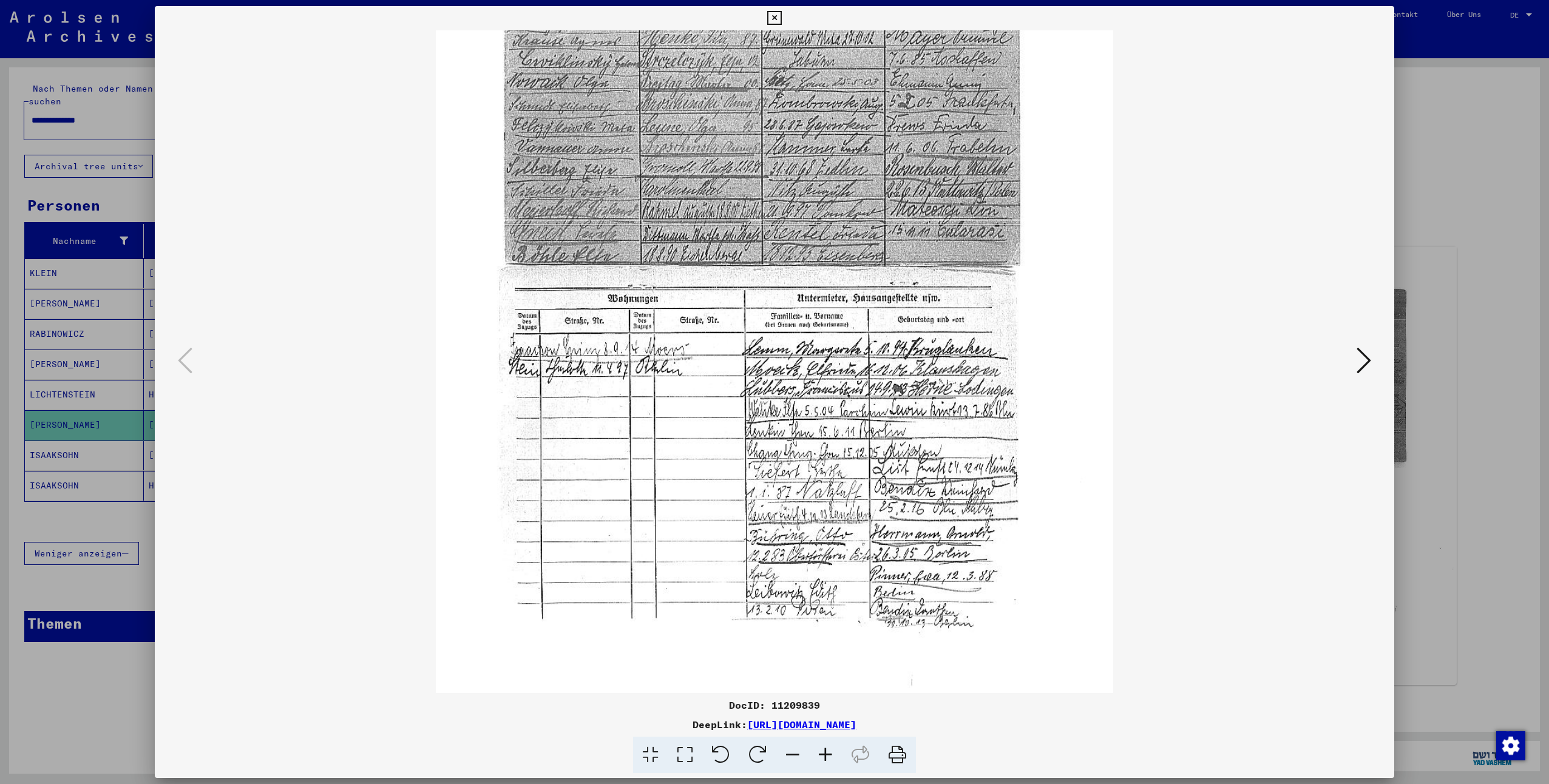
scroll to position [212, 0]
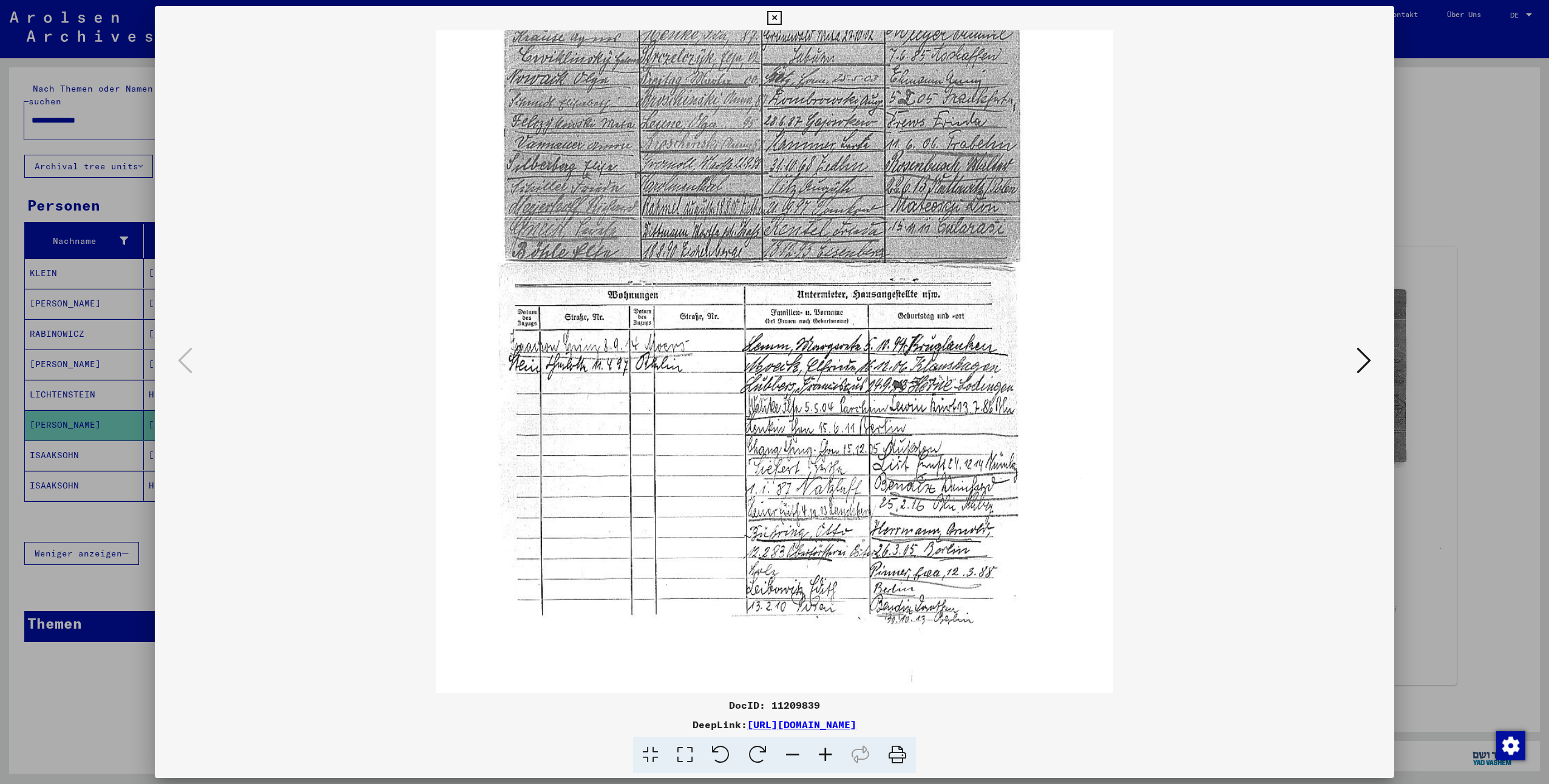
drag, startPoint x: 649, startPoint y: 634, endPoint x: 654, endPoint y: 422, distance: 212.1
click at [654, 422] on img at bounding box center [775, 286] width 678 height 936
click at [824, 728] on link "[URL][DOMAIN_NAME]" at bounding box center [802, 724] width 109 height 12
